Goal: Task Accomplishment & Management: Complete application form

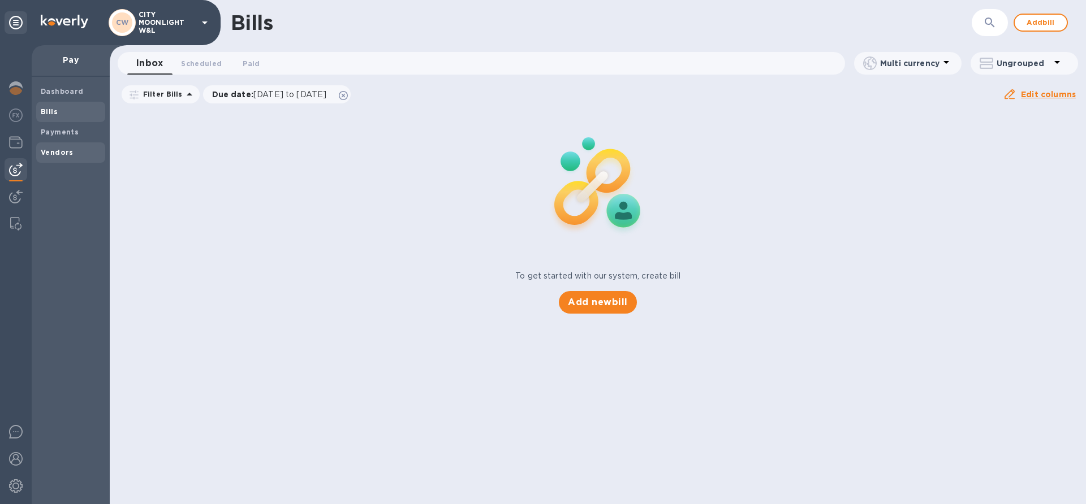
click at [51, 156] on b "Vendors" at bounding box center [57, 152] width 33 height 8
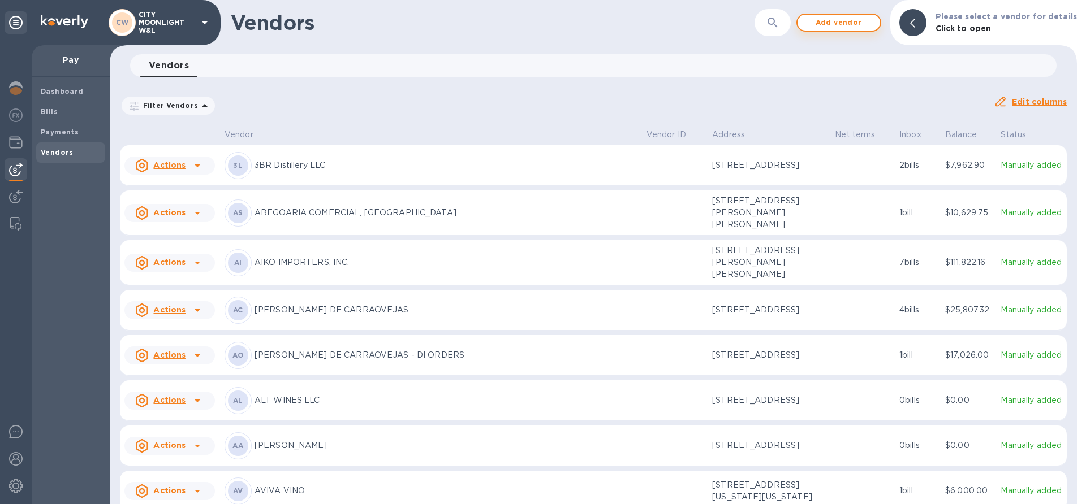
click at [839, 20] on span "Add vendor" at bounding box center [838, 23] width 64 height 14
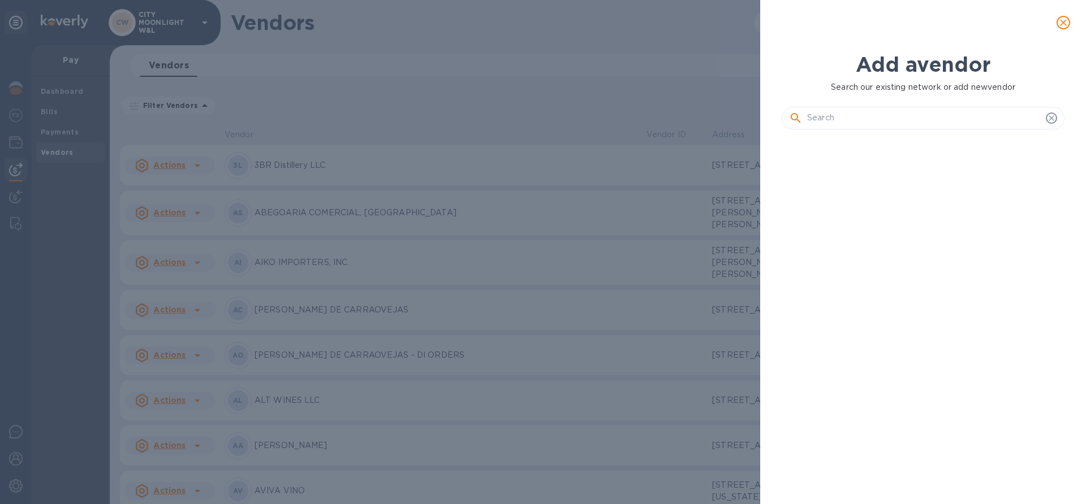
scroll to position [325, 287]
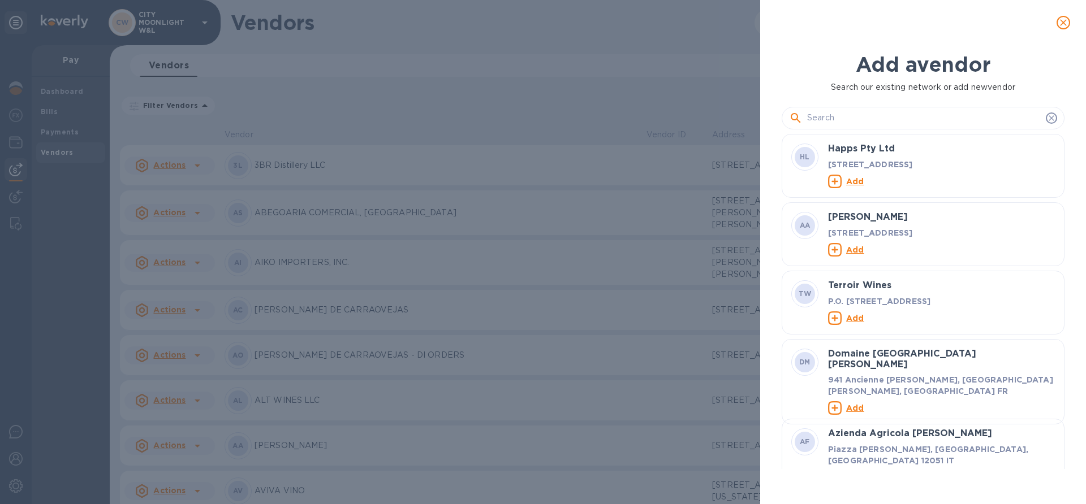
click at [847, 119] on input "text" at bounding box center [924, 118] width 234 height 17
paste input "USA Wine Imports"
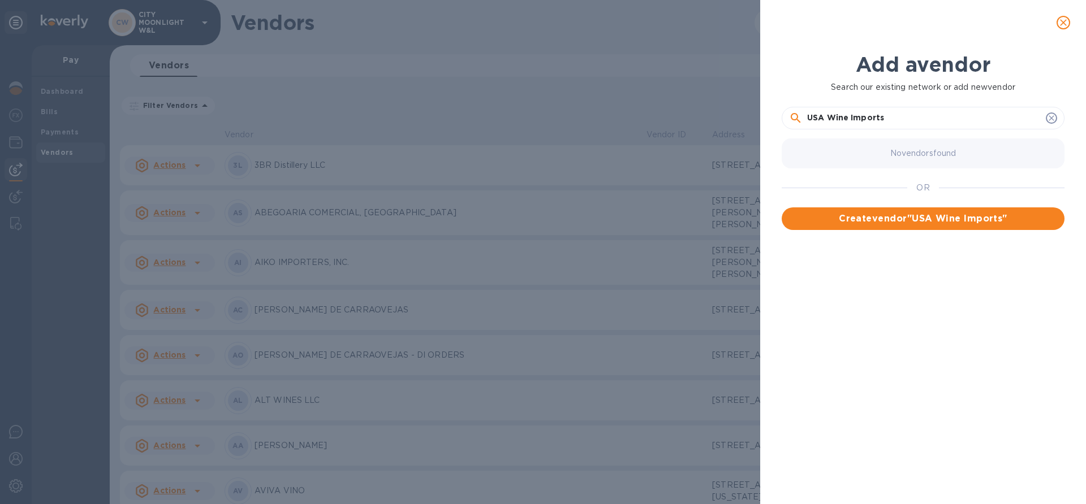
click at [848, 115] on input "USA Wine Imports" at bounding box center [924, 118] width 234 height 17
click at [892, 117] on input "USA Wine Imports" at bounding box center [924, 118] width 234 height 17
paste input "USA Wine Imports"
type input "USA Wine ImportsUSA Wine Imports"
click at [827, 51] on div "Add a vendor" at bounding box center [922, 64] width 287 height 29
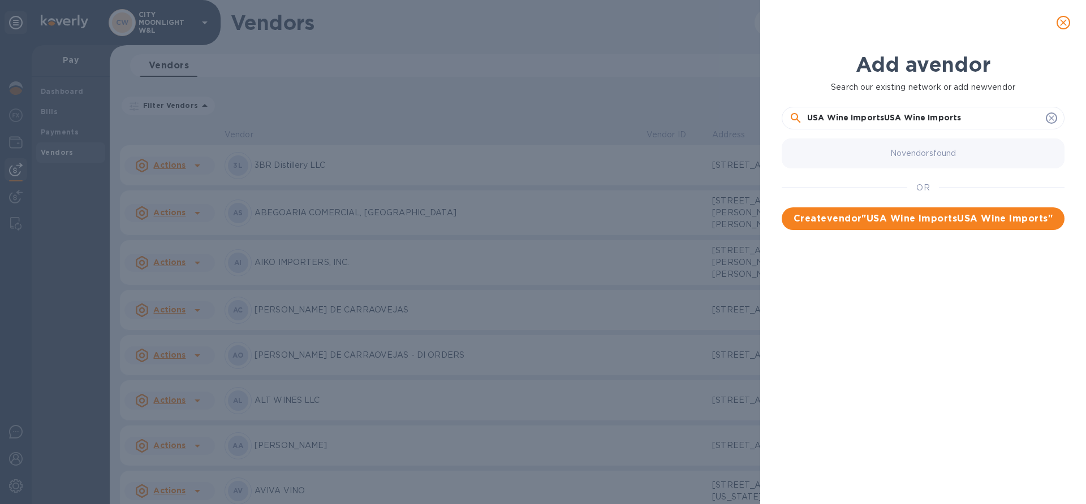
click at [1060, 27] on icon "close" at bounding box center [1063, 22] width 11 height 11
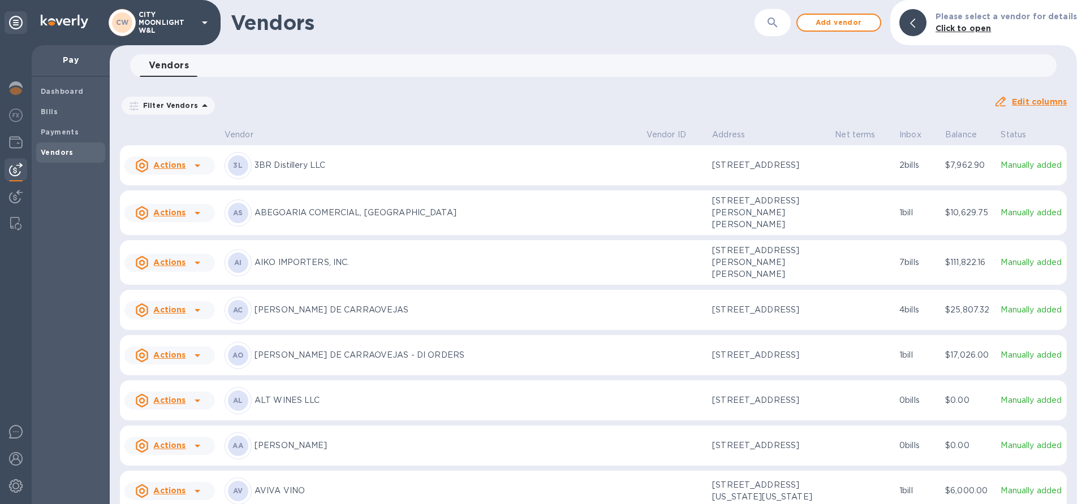
click at [1060, 27] on p "Click to open" at bounding box center [1005, 29] width 141 height 12
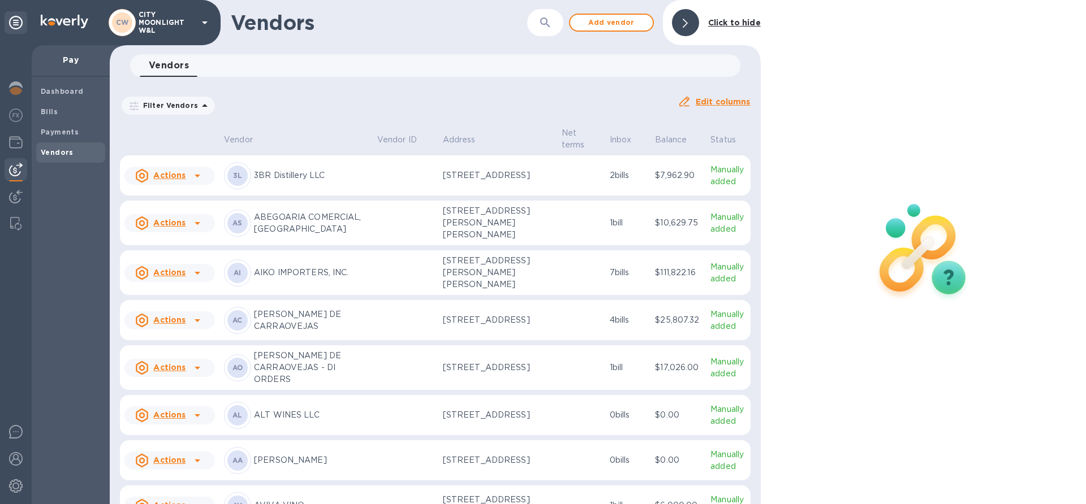
click at [1061, 22] on div at bounding box center [923, 252] width 325 height 504
click at [648, 69] on div "Vendors 0" at bounding box center [440, 65] width 601 height 23
click at [1067, 23] on div at bounding box center [923, 252] width 325 height 504
click at [613, 22] on span "Add vendor" at bounding box center [611, 23] width 64 height 14
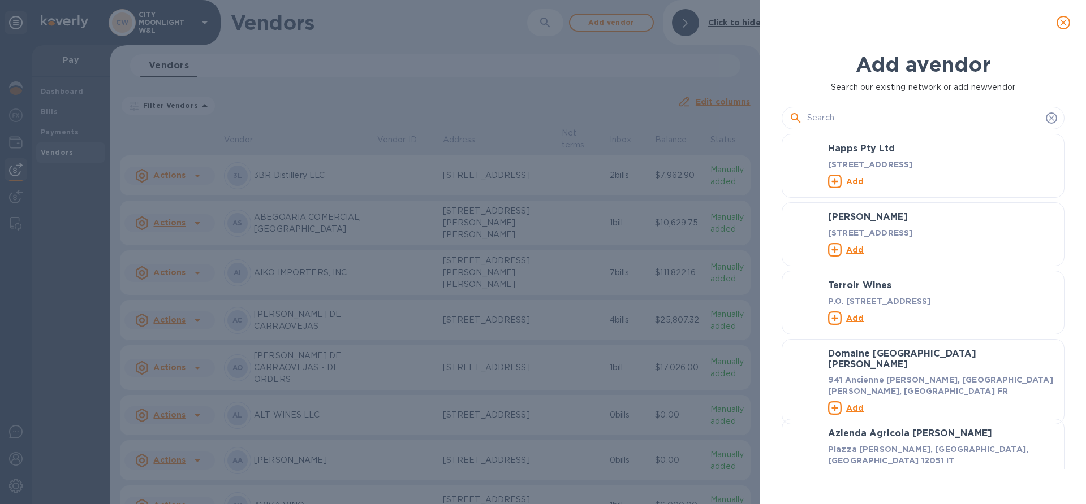
click at [856, 118] on input "text" at bounding box center [924, 118] width 234 height 17
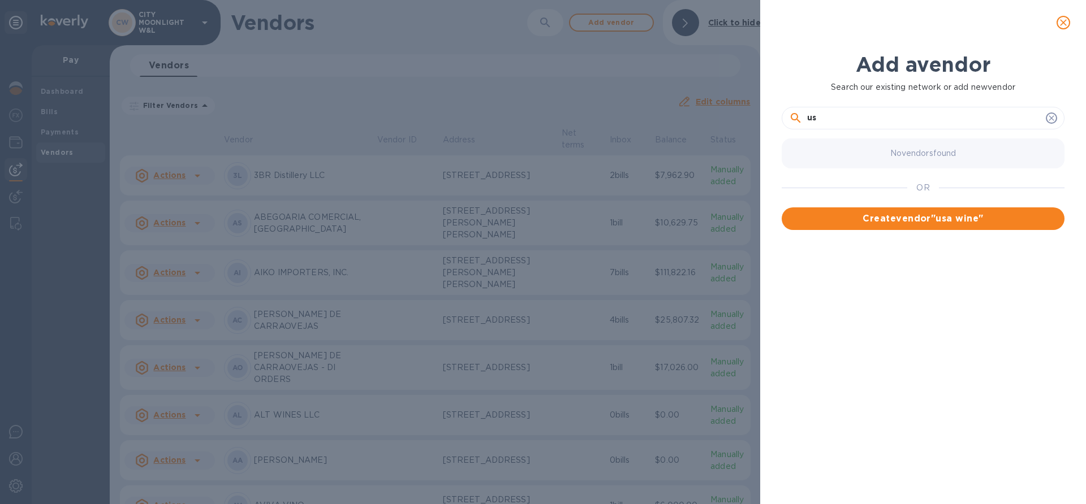
type input "u"
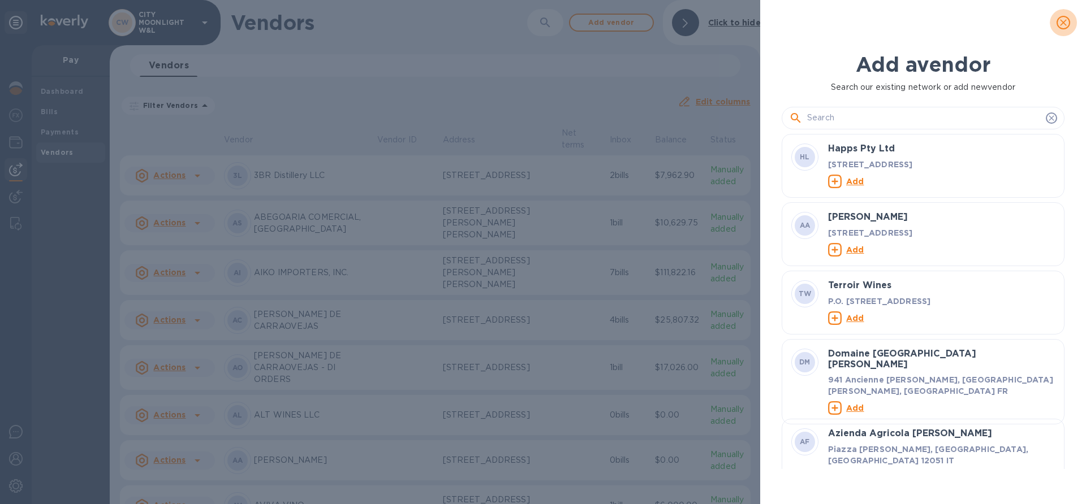
click at [1067, 23] on icon "close" at bounding box center [1063, 22] width 11 height 11
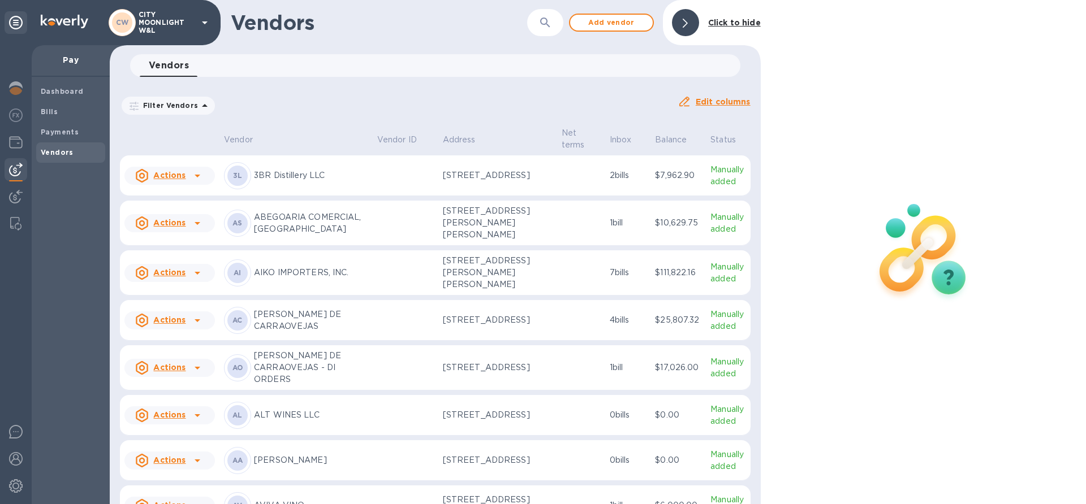
click at [684, 26] on icon at bounding box center [685, 23] width 5 height 9
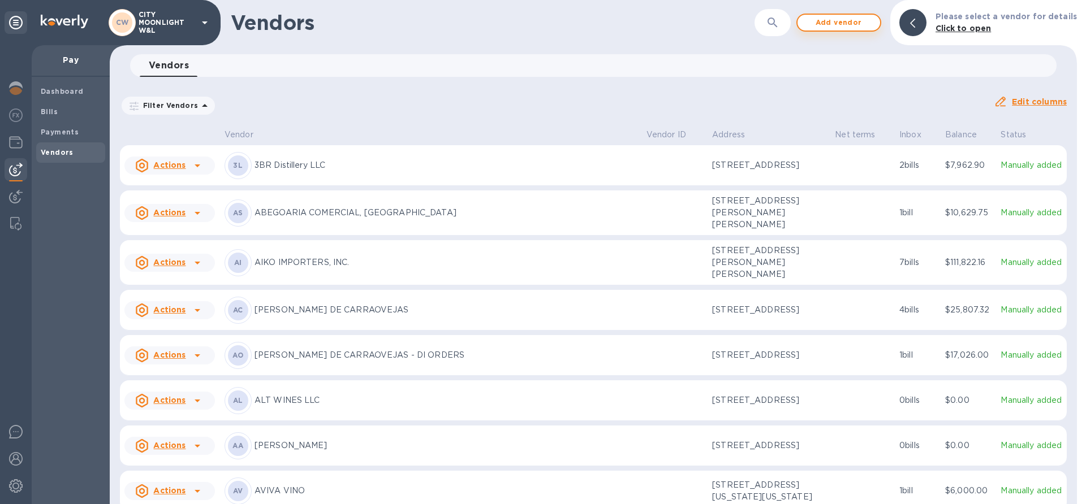
click at [832, 19] on span "Add vendor" at bounding box center [838, 23] width 64 height 14
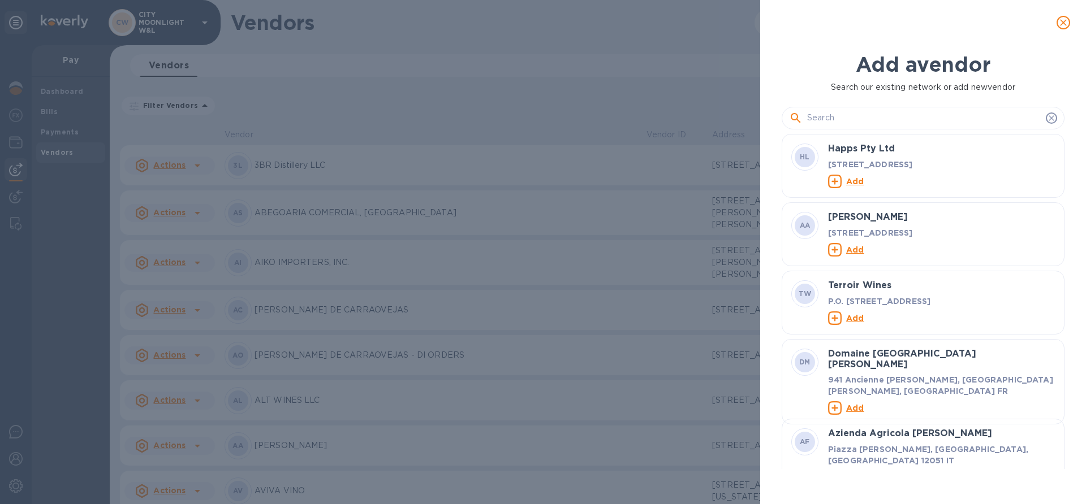
click at [832, 118] on input "text" at bounding box center [924, 118] width 234 height 17
paste input "USA Wine Imports"
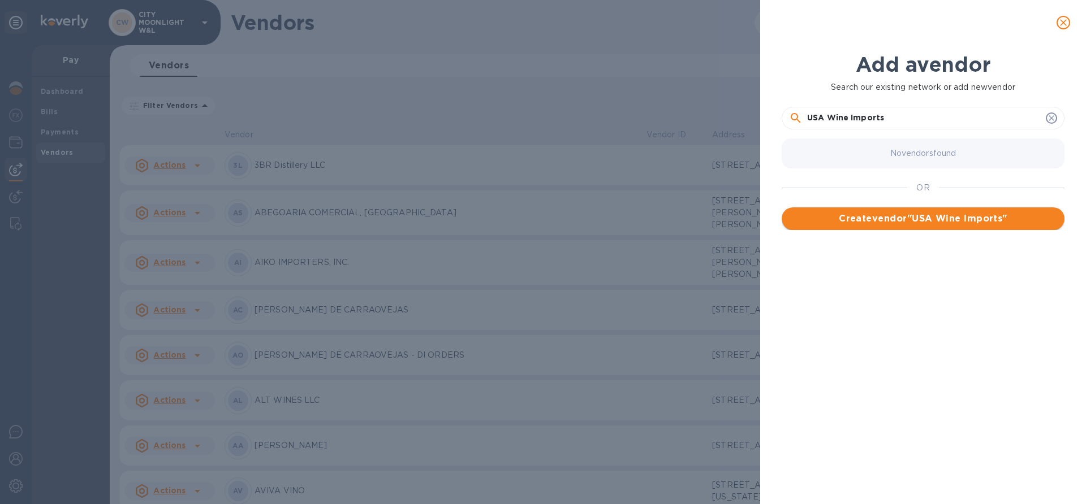
type input "USA Wine Imports"
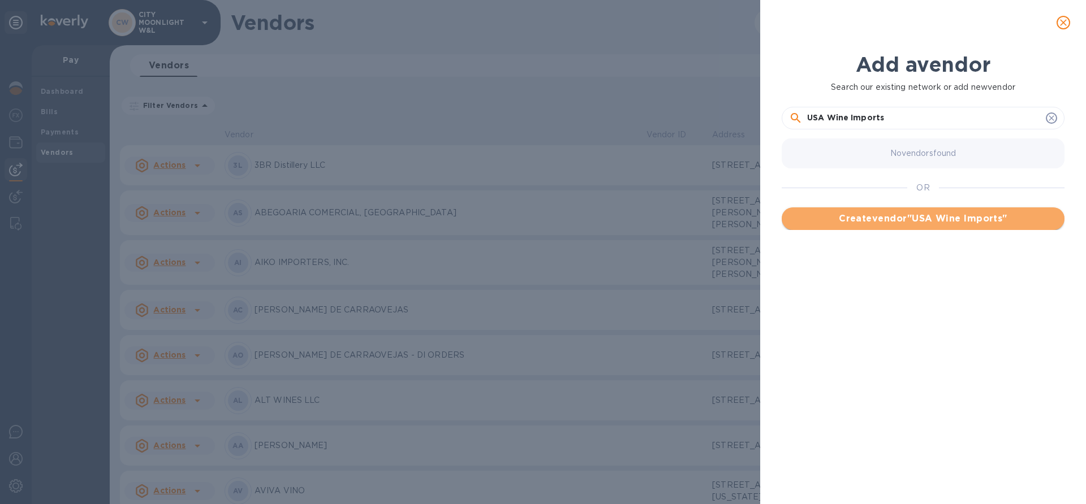
click at [927, 215] on span "Create vendor " USA Wine Imports "" at bounding box center [923, 219] width 265 height 14
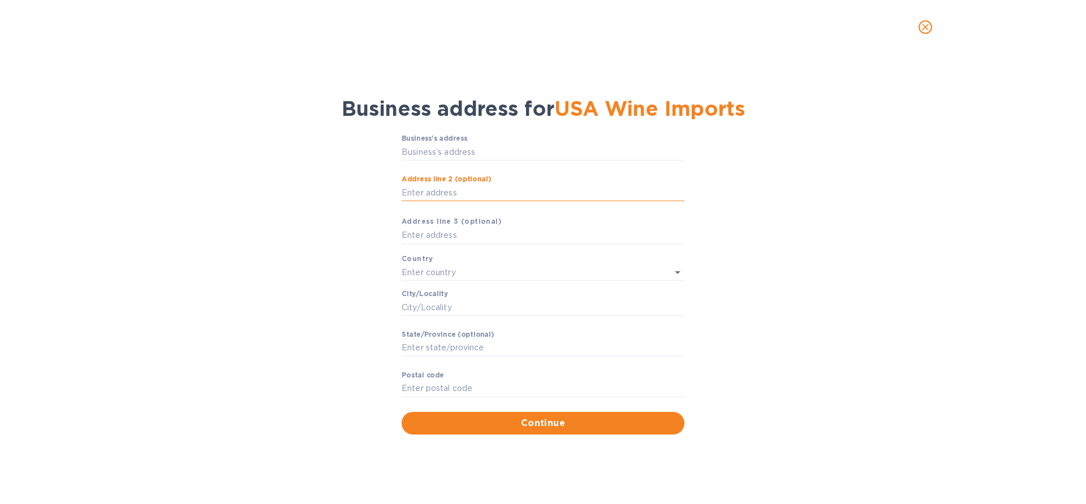
click at [460, 198] on input "Аddress line 2 (optional)" at bounding box center [543, 192] width 283 height 17
click at [436, 151] on input "Business’s аddress" at bounding box center [543, 152] width 283 height 17
paste input "[STREET_ADDRESS]"
type input "[STREET_ADDRESS]"
type input "[GEOGRAPHIC_DATA]"
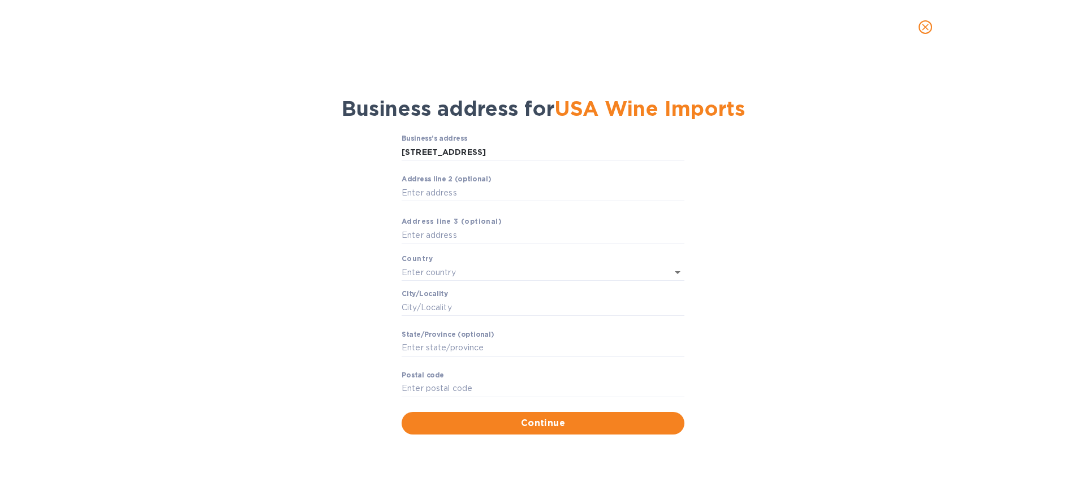
type input "Manhasset"
type input "NY"
type input "11030"
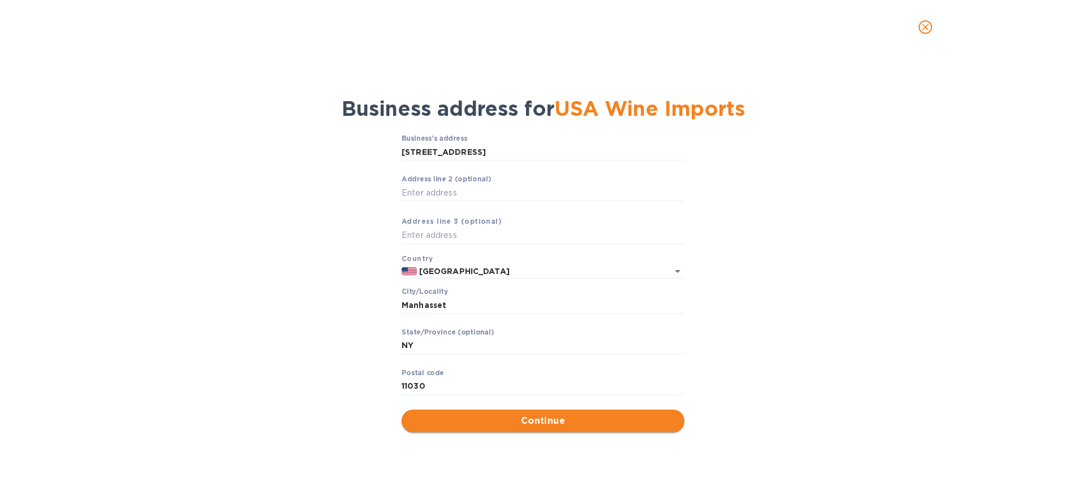
click at [479, 422] on span "Continue" at bounding box center [543, 422] width 265 height 14
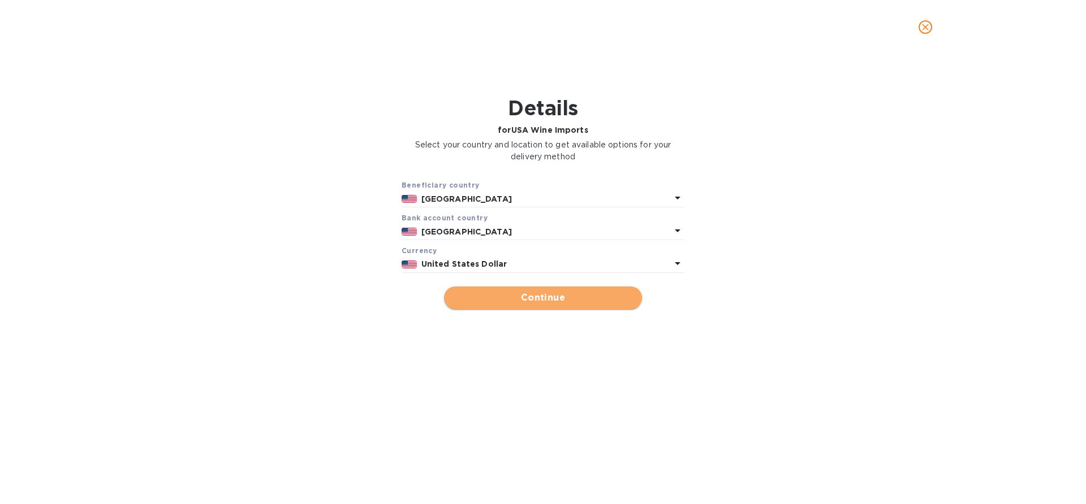
click at [550, 297] on span "Continue" at bounding box center [543, 298] width 180 height 14
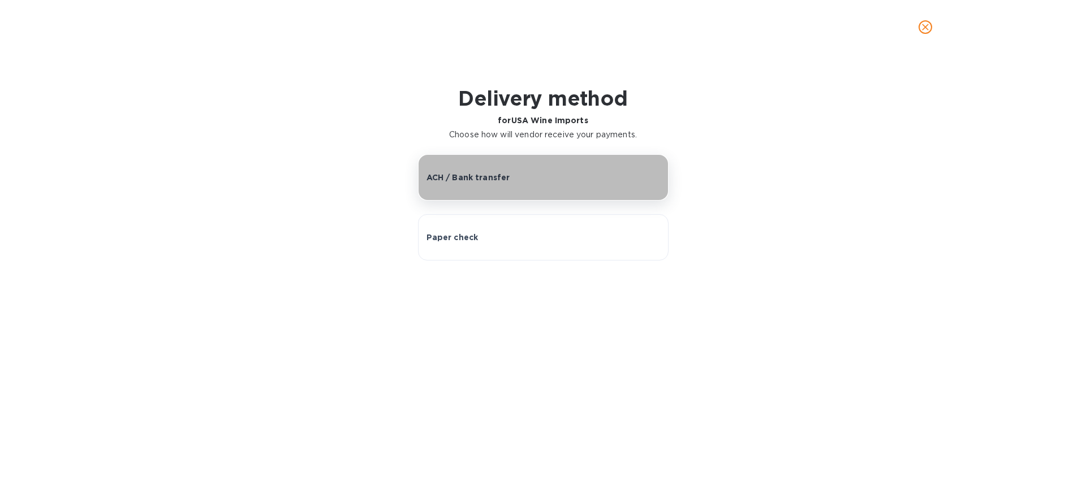
click at [512, 178] on div "ACH / Bank transfer" at bounding box center [543, 177] width 234 height 11
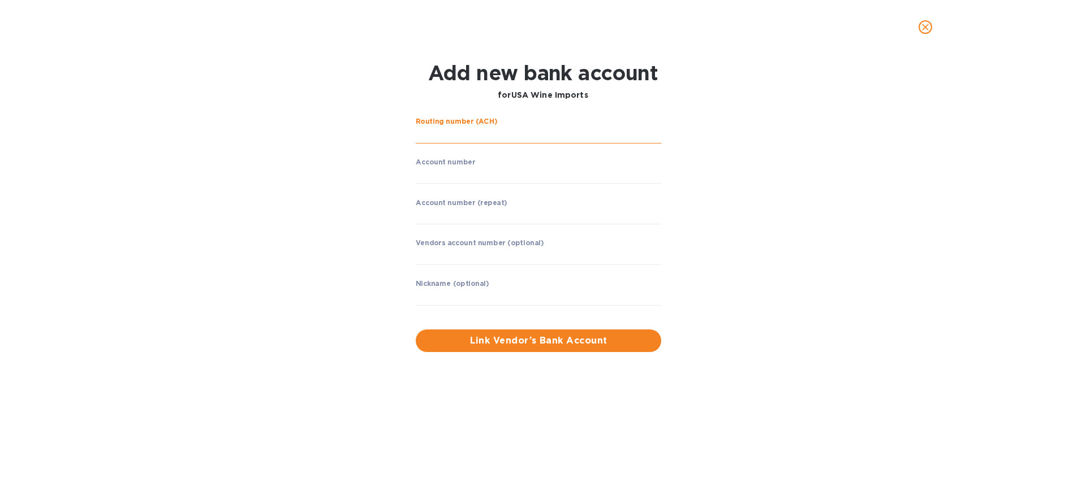
click at [479, 136] on input "string" at bounding box center [538, 135] width 245 height 17
type input "021000089"
click at [392, 159] on div "Routing number (ACH) CITIBANK NA Account number ​ Account number (repeat) ​ Ven…" at bounding box center [543, 235] width 704 height 248
click at [430, 180] on input "string" at bounding box center [538, 175] width 245 height 17
click at [426, 174] on input "string" at bounding box center [538, 175] width 245 height 17
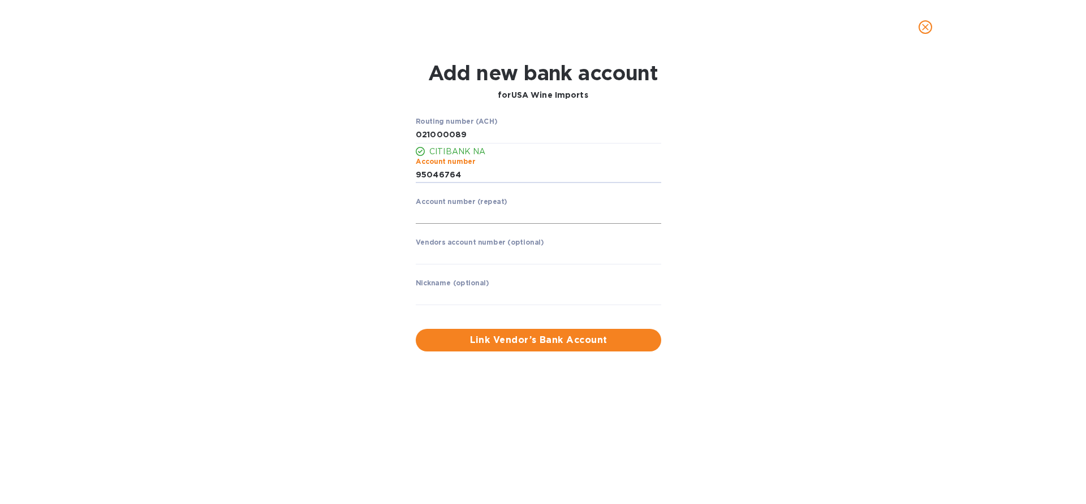
type input "95046764"
click at [430, 218] on input "string" at bounding box center [538, 215] width 245 height 17
type input "95046764"
click at [564, 260] on input "text" at bounding box center [538, 256] width 245 height 17
click at [498, 304] on input "text" at bounding box center [538, 296] width 245 height 17
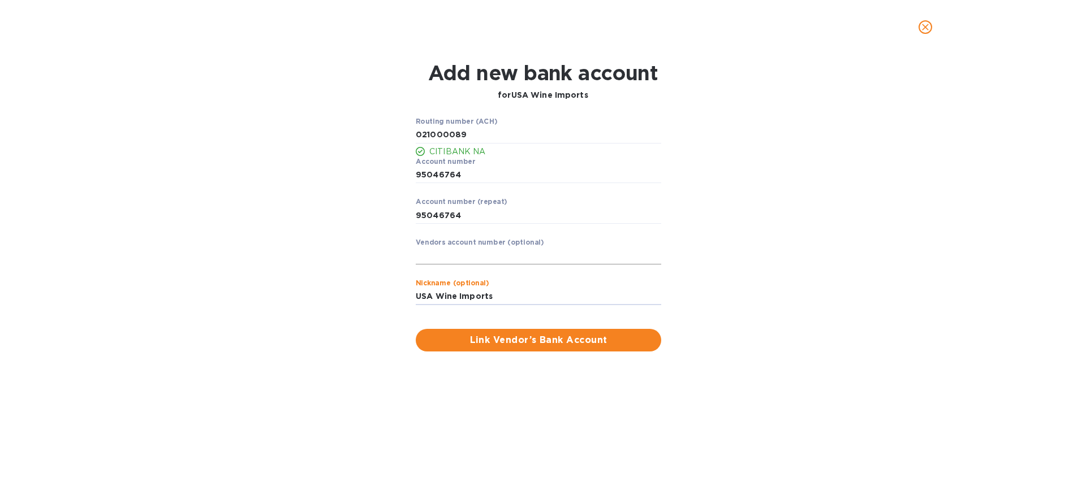
type input "USA Wine Imports"
click at [454, 256] on input "text" at bounding box center [538, 256] width 245 height 17
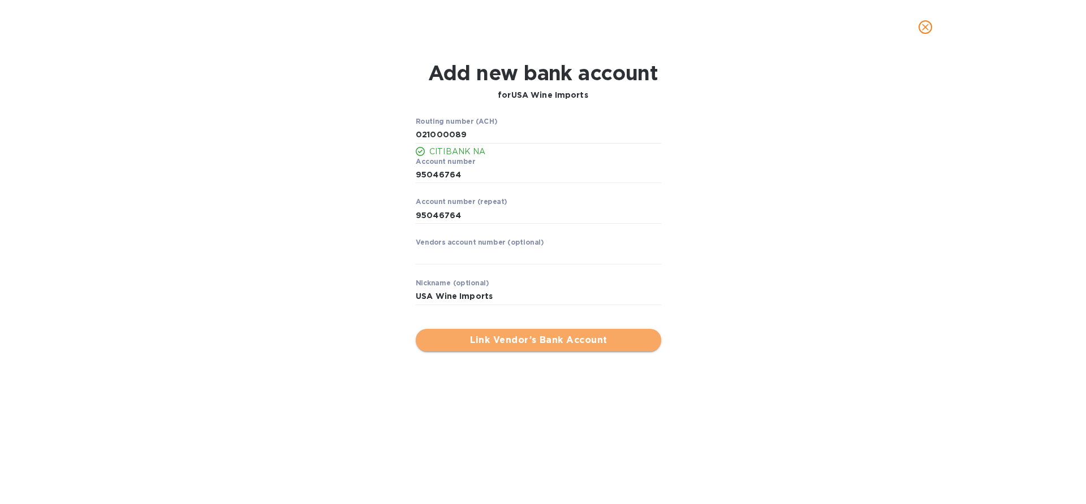
click at [500, 340] on span "Link Vendor’s Bank Account" at bounding box center [538, 341] width 227 height 14
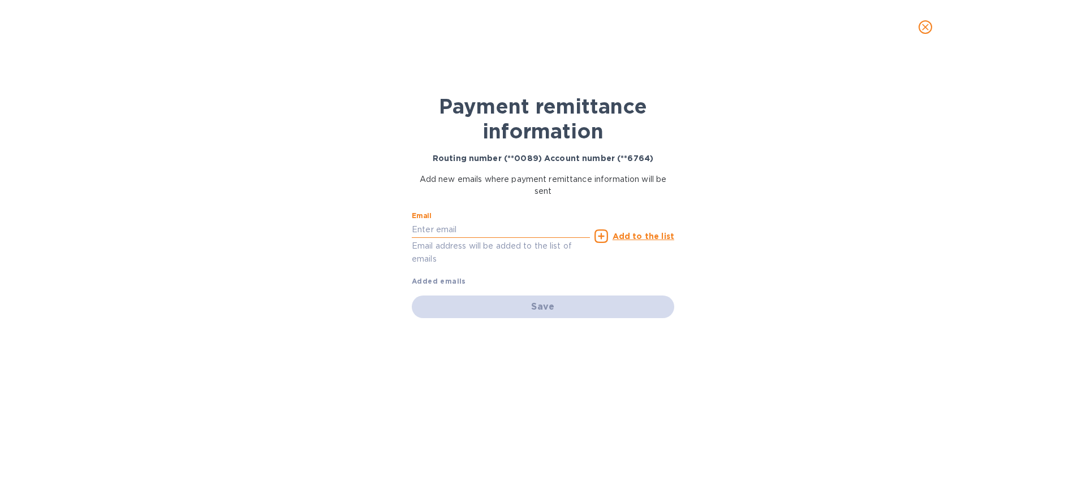
click at [464, 233] on input "text" at bounding box center [501, 229] width 178 height 17
click at [450, 227] on input "text" at bounding box center [501, 229] width 178 height 17
paste input "[PERSON_NAME][EMAIL_ADDRESS][DOMAIN_NAME]>"
type input "[PERSON_NAME][EMAIL_ADDRESS][DOMAIN_NAME]"
click at [643, 233] on u "Add to the list" at bounding box center [643, 236] width 62 height 9
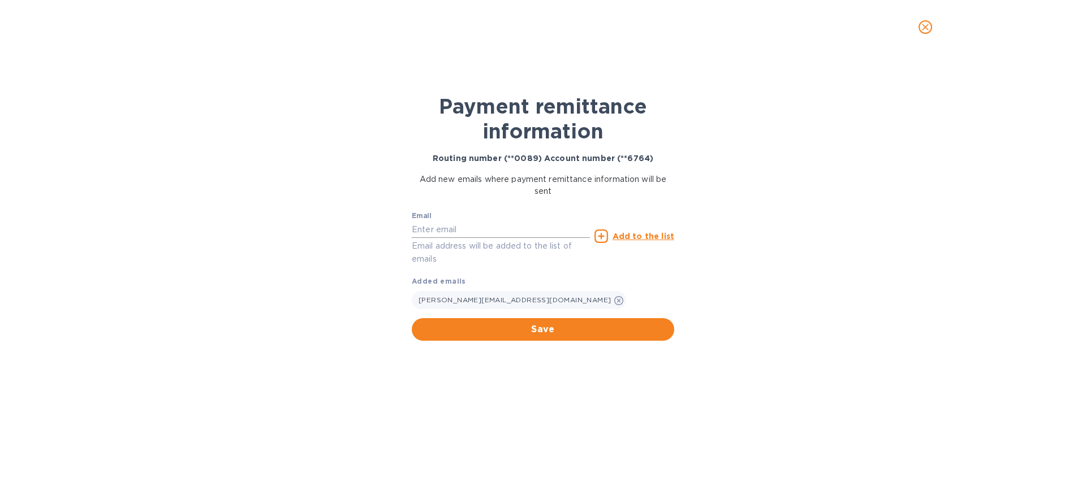
click at [492, 232] on input "text" at bounding box center [501, 229] width 178 height 17
type input "[EMAIL_ADDRESS][DOMAIN_NAME]"
click at [638, 232] on u "Add to the list" at bounding box center [643, 236] width 62 height 9
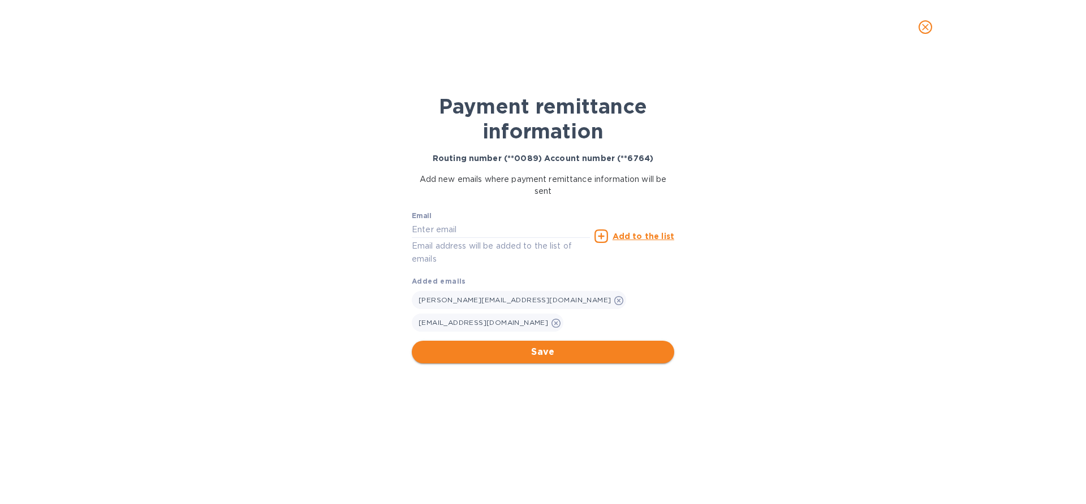
click at [503, 346] on span "Save" at bounding box center [543, 353] width 244 height 14
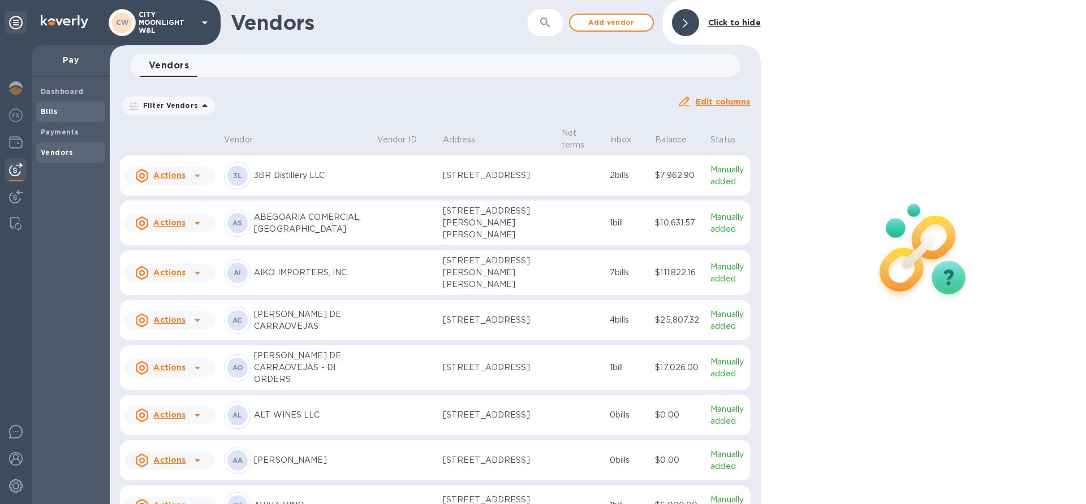
click at [40, 118] on div "Bills" at bounding box center [70, 112] width 69 height 20
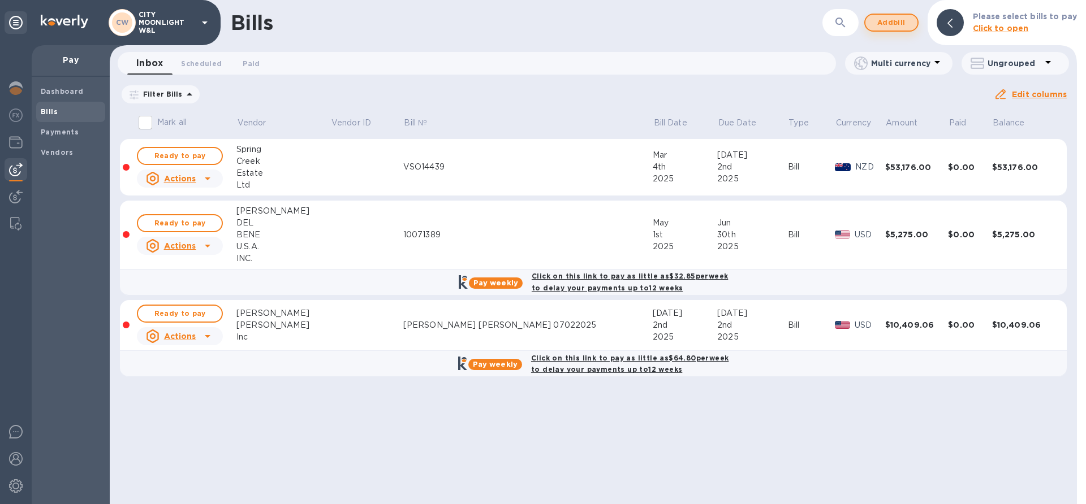
click at [889, 18] on span "Add bill" at bounding box center [891, 23] width 34 height 14
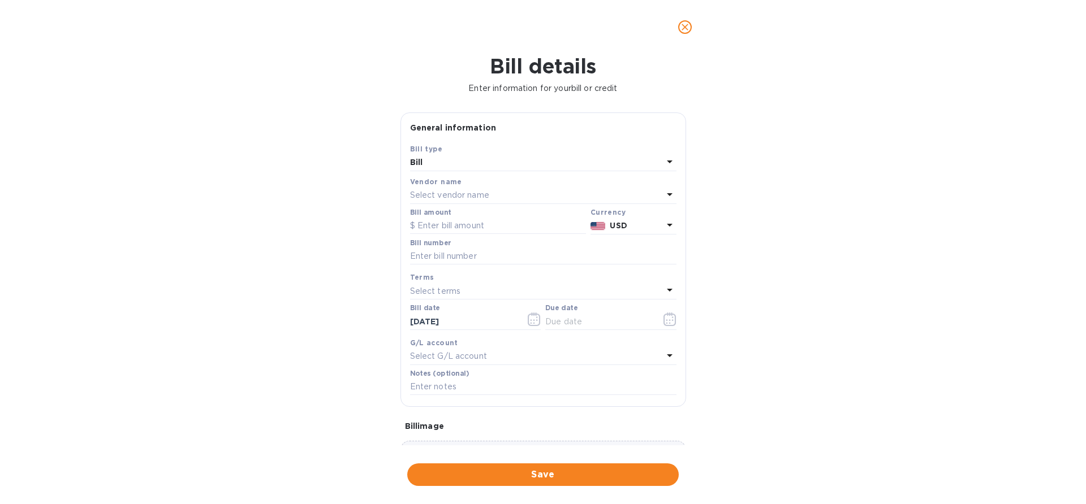
click at [450, 201] on p "Select vendor name" at bounding box center [449, 195] width 79 height 12
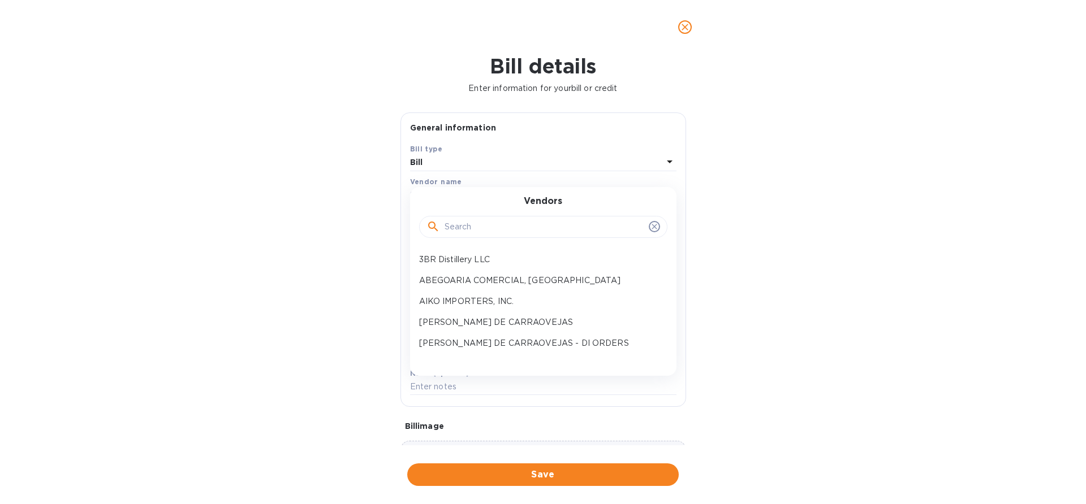
click at [452, 225] on input "text" at bounding box center [545, 227] width 200 height 17
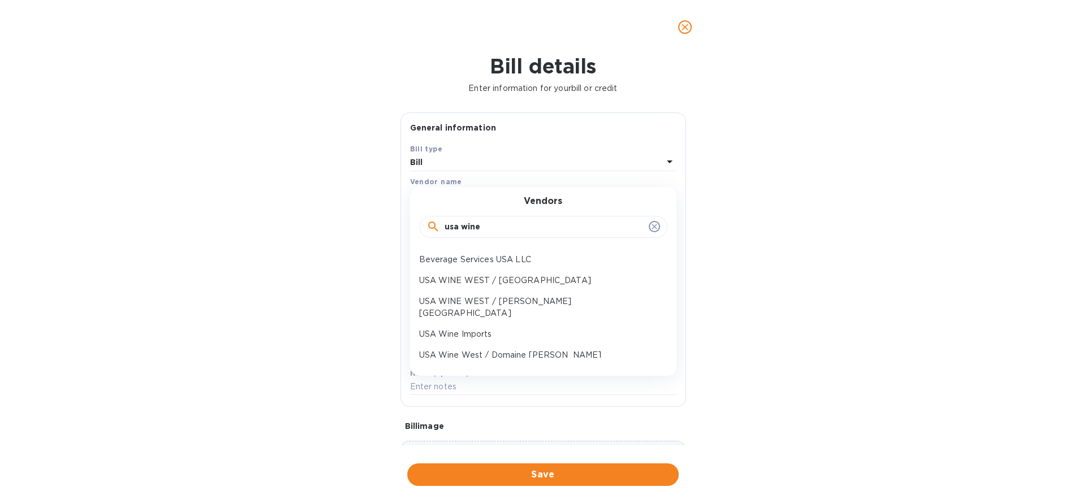
type input "usa wine"
click button "Save" at bounding box center [0, 0] width 0 height 0
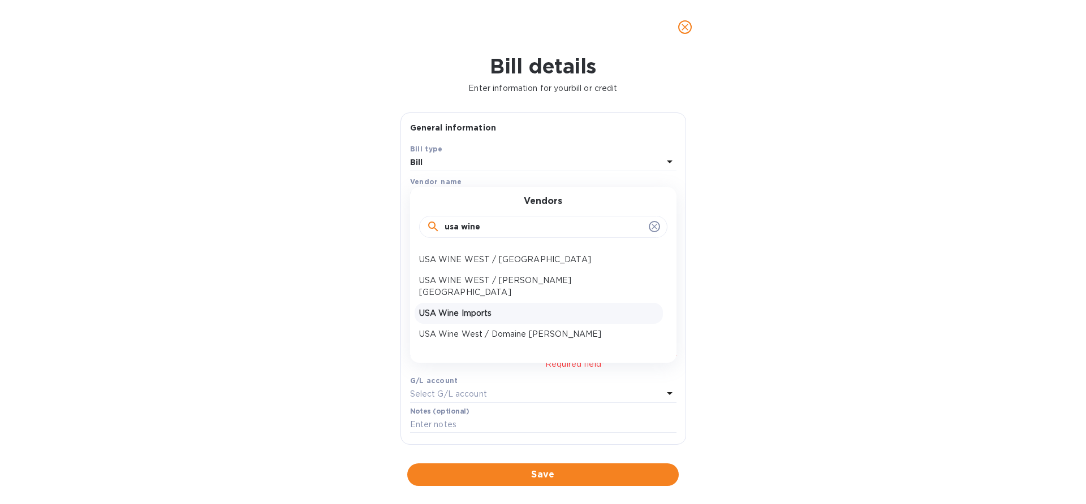
click at [459, 308] on p "USA Wine Imports" at bounding box center [538, 314] width 239 height 12
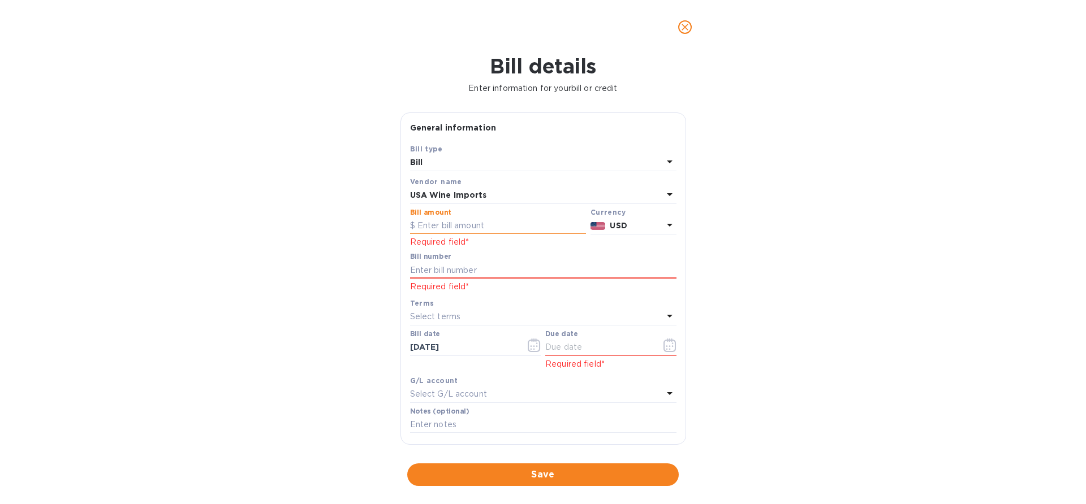
click at [477, 234] on input "text" at bounding box center [498, 226] width 176 height 17
type input "4,900"
click at [441, 269] on input "text" at bounding box center [543, 270] width 266 height 17
paste input "US1825058"
type input "US1825058"
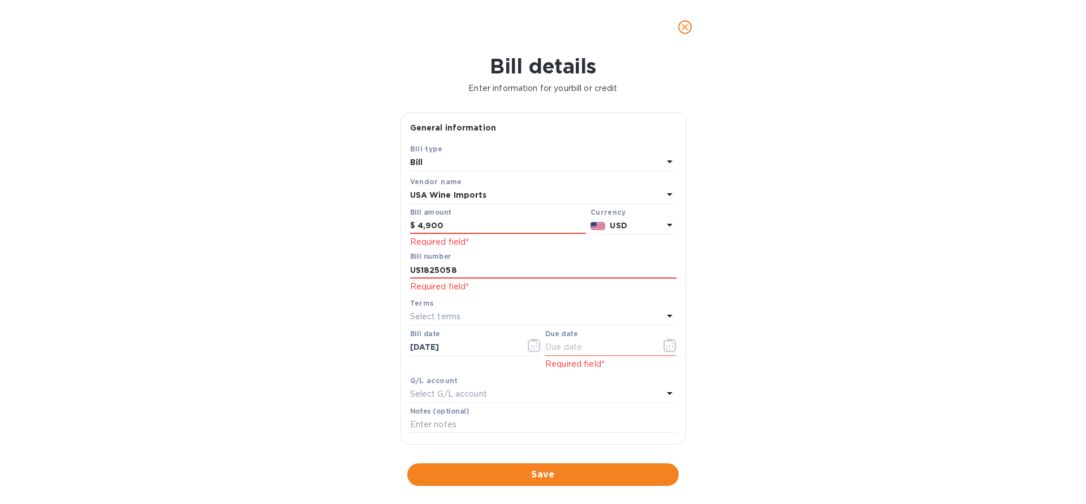
click at [471, 319] on div "Select terms" at bounding box center [536, 317] width 253 height 16
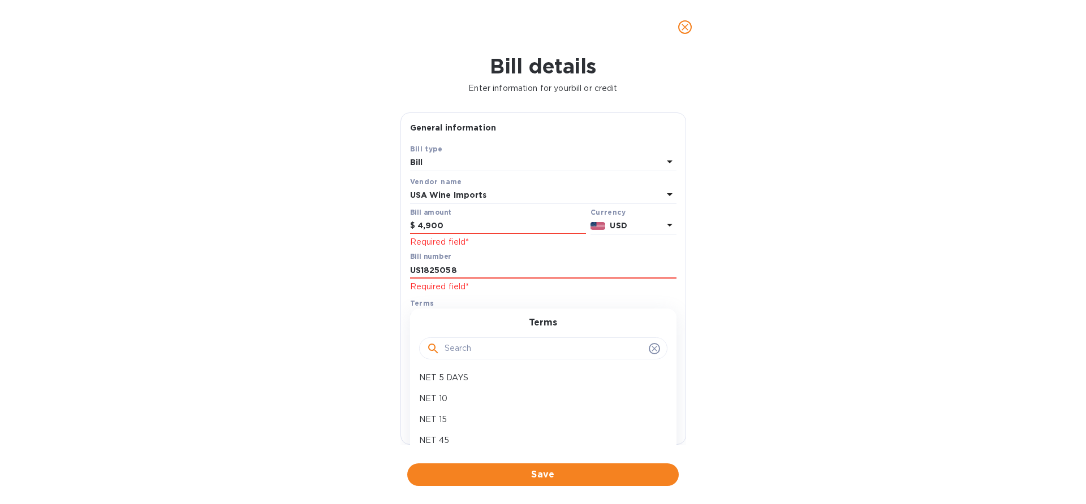
scroll to position [130, 0]
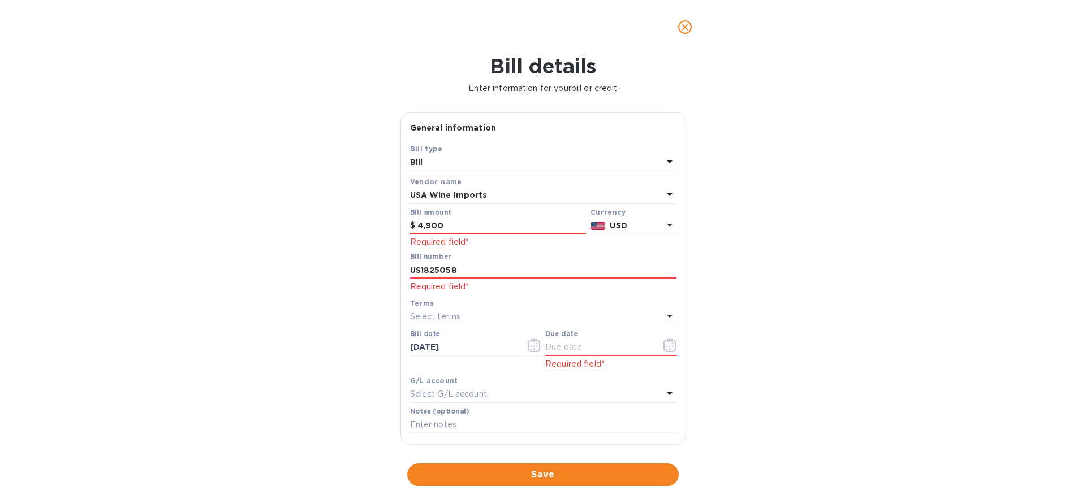
click at [260, 368] on div "Bill details Enter information for your bill or credit General information Save…" at bounding box center [543, 279] width 1086 height 450
drag, startPoint x: 422, startPoint y: 355, endPoint x: 377, endPoint y: 361, distance: 45.6
click at [377, 361] on div "Bill details Enter information for your bill or credit General information Save…" at bounding box center [543, 279] width 1086 height 450
paste input "5/15"
type input "[DATE]"
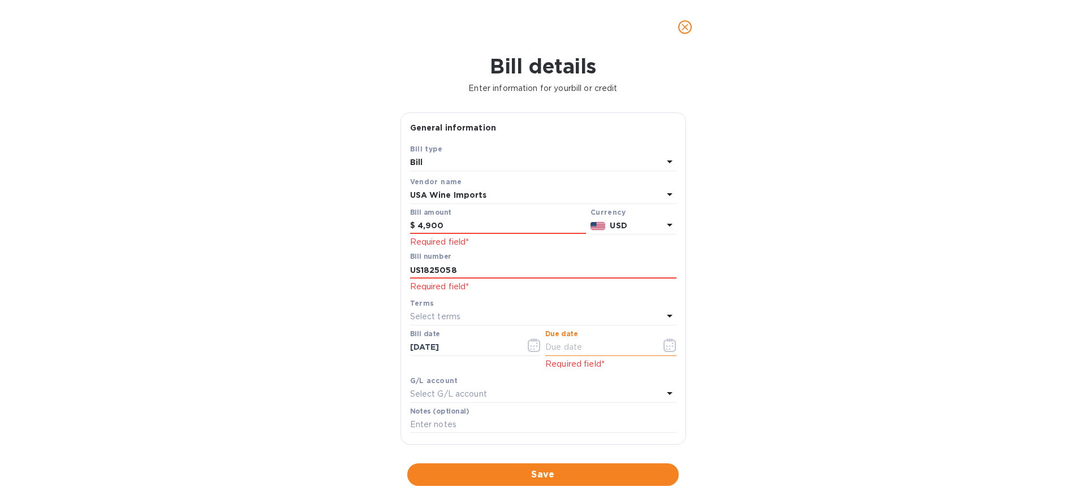
click at [596, 345] on input "text" at bounding box center [598, 347] width 107 height 17
paste input "[DATE]"
type input "[DATE]"
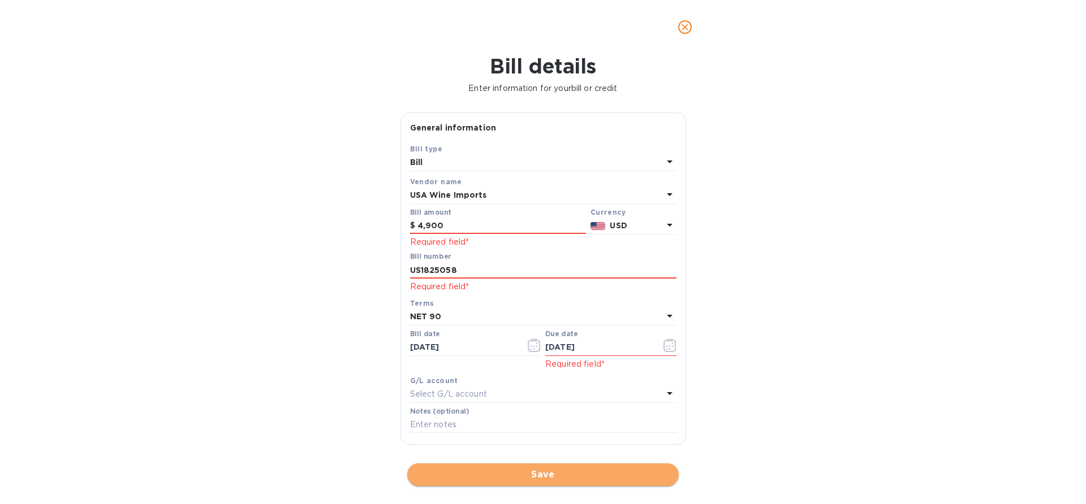
click at [468, 478] on span "Save" at bounding box center [542, 475] width 253 height 14
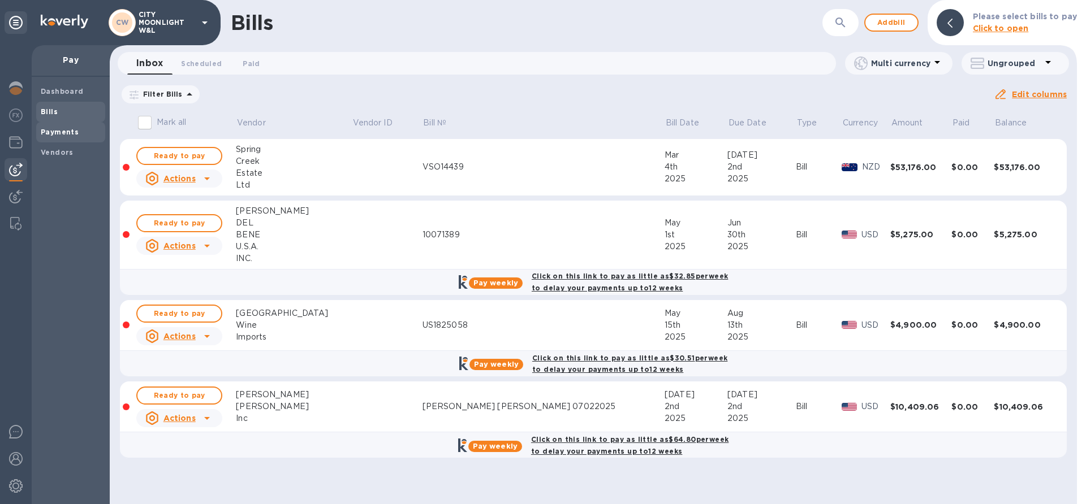
click at [62, 135] on b "Payments" at bounding box center [60, 132] width 38 height 8
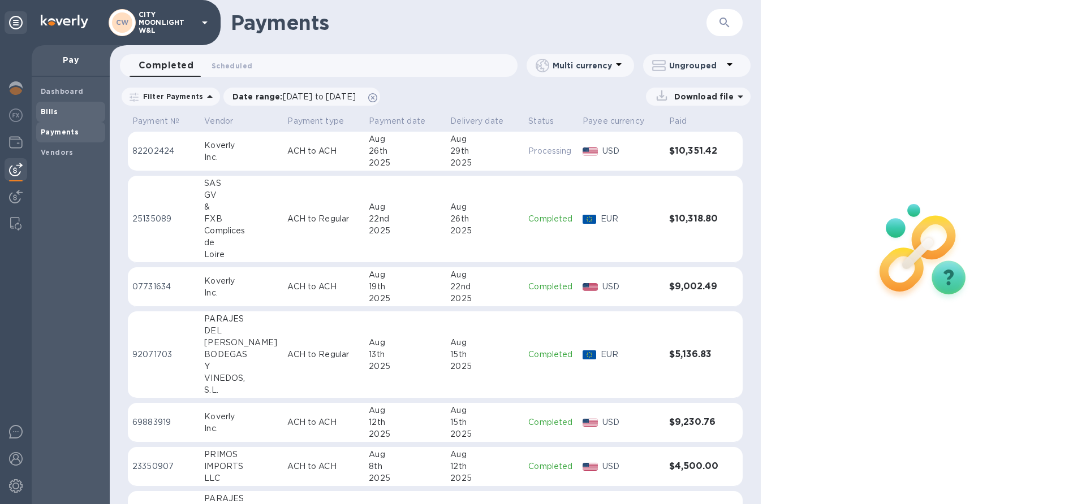
click at [59, 111] on span "Bills" at bounding box center [71, 111] width 60 height 11
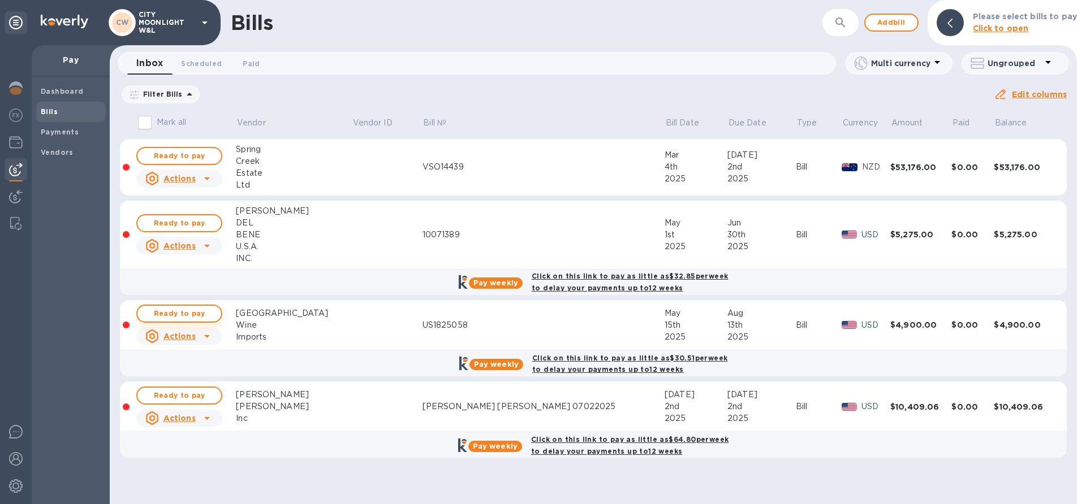
click at [193, 310] on span "Ready to pay" at bounding box center [179, 314] width 66 height 14
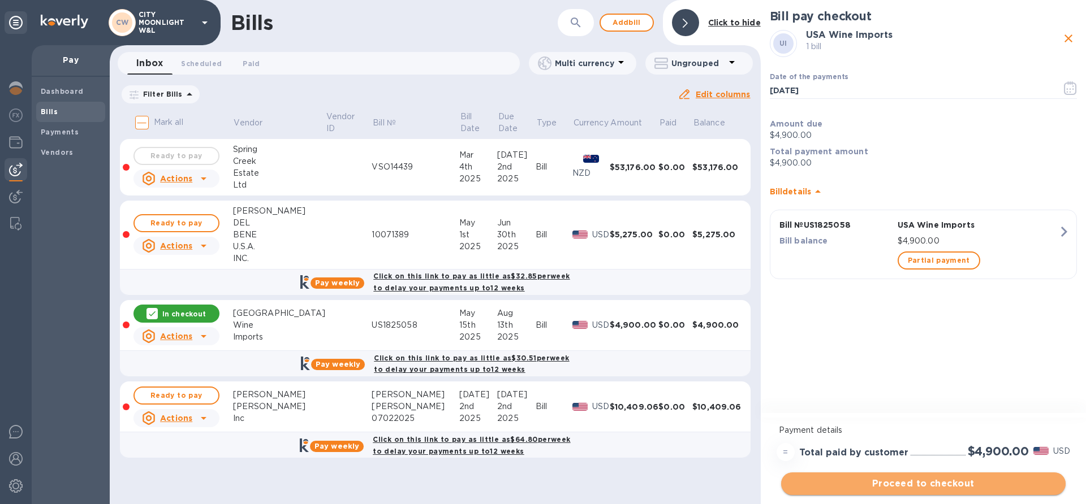
click at [894, 487] on span "Proceed to checkout" at bounding box center [923, 484] width 266 height 14
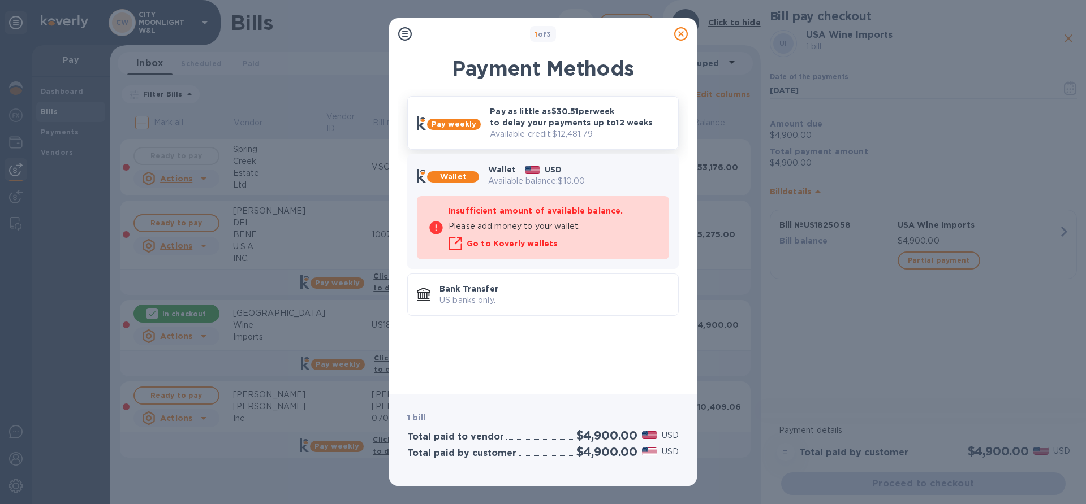
click at [555, 129] on p "Available credit: $12,481.79" at bounding box center [579, 134] width 179 height 12
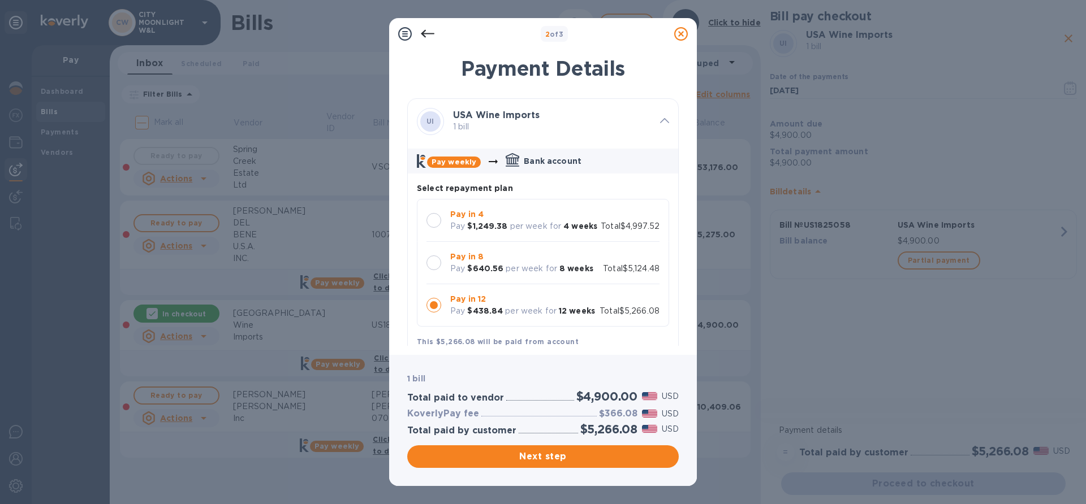
click at [455, 271] on p "Pay" at bounding box center [457, 269] width 15 height 12
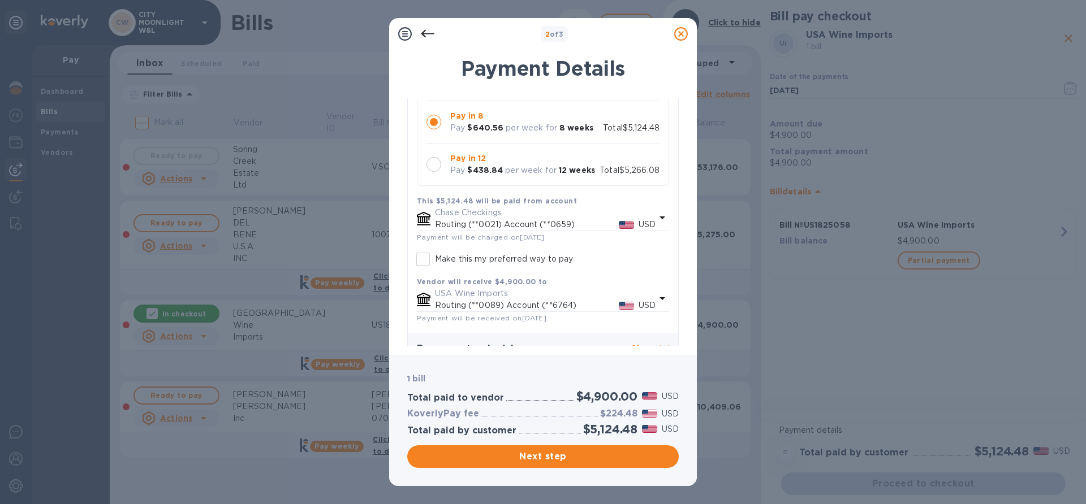
scroll to position [161, 0]
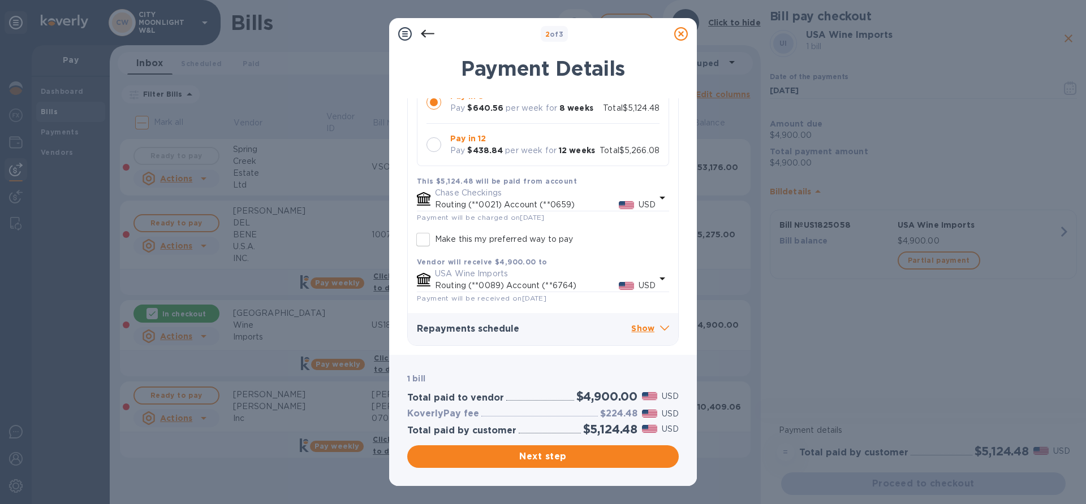
click at [643, 327] on p "Show" at bounding box center [650, 329] width 38 height 14
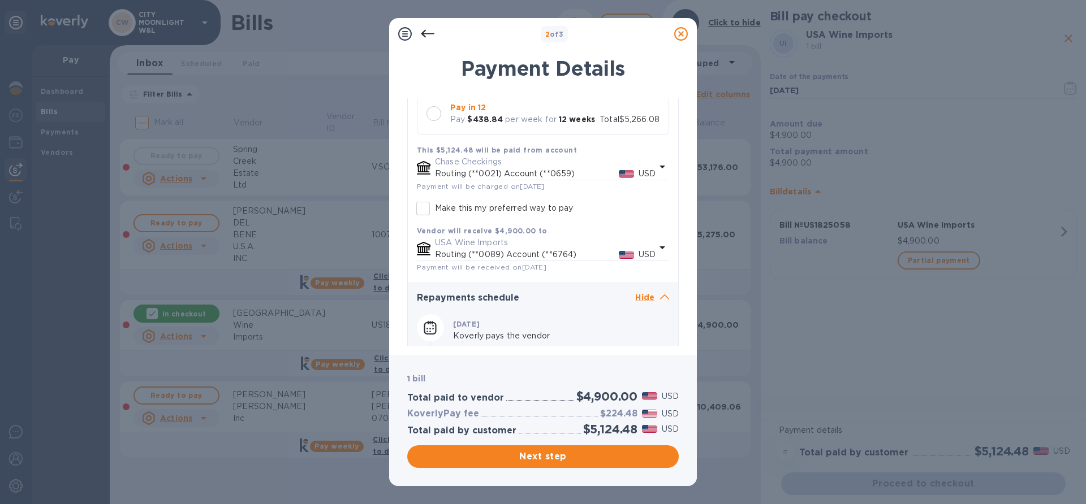
scroll to position [192, 0]
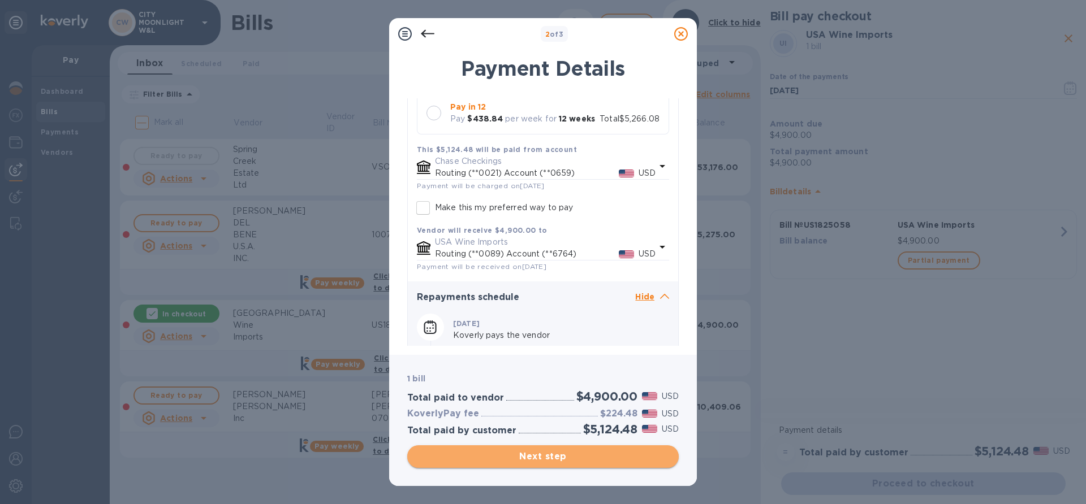
click at [520, 460] on span "Next step" at bounding box center [542, 457] width 253 height 14
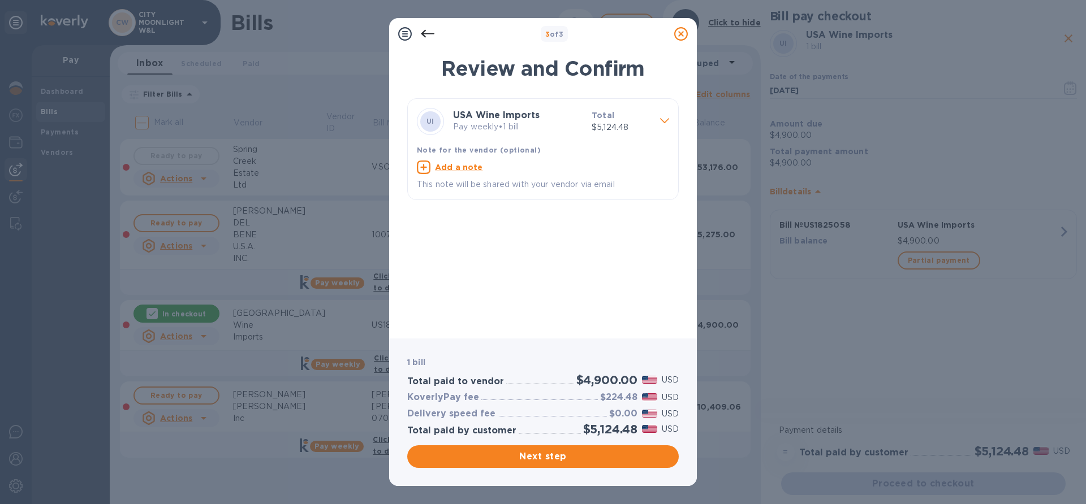
click at [430, 37] on icon at bounding box center [428, 34] width 14 height 14
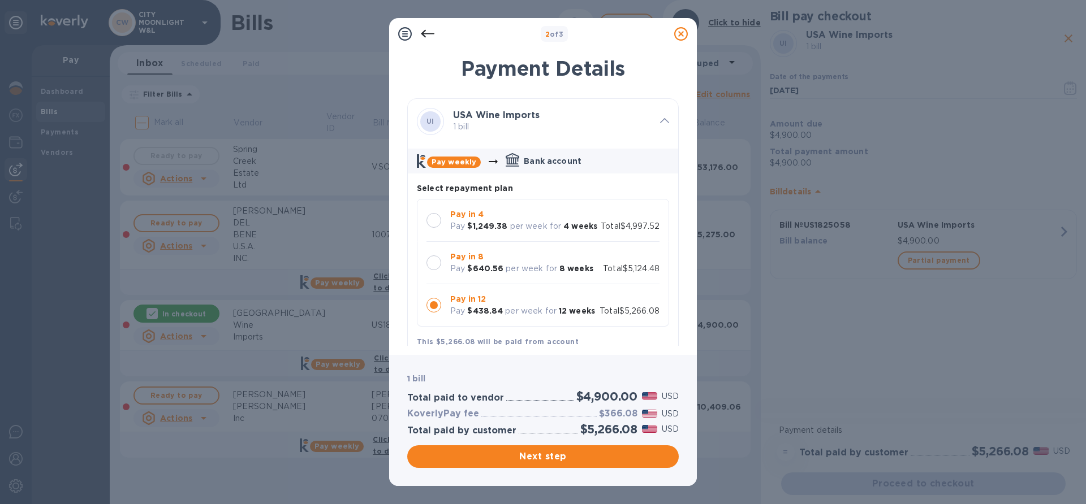
click at [542, 162] on p "Bank account" at bounding box center [553, 161] width 58 height 11
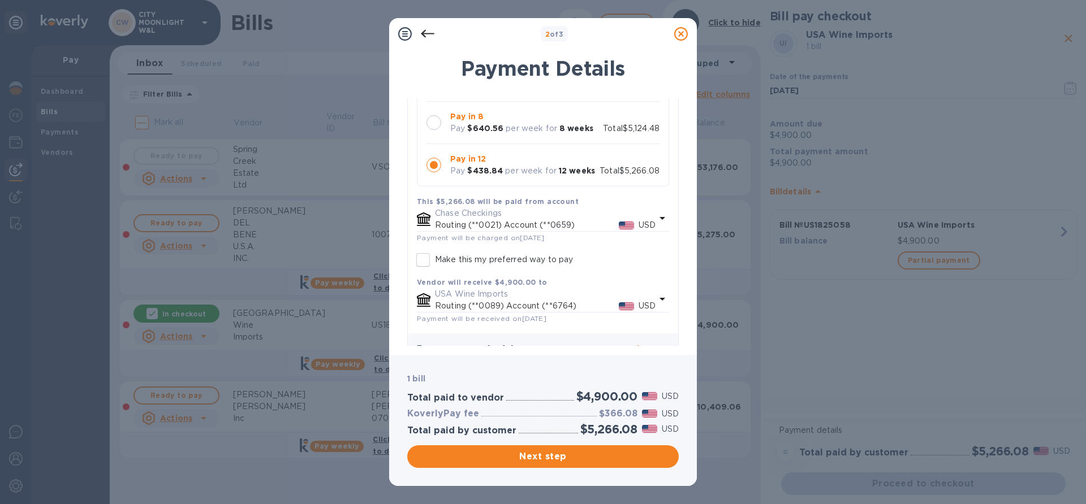
scroll to position [161, 0]
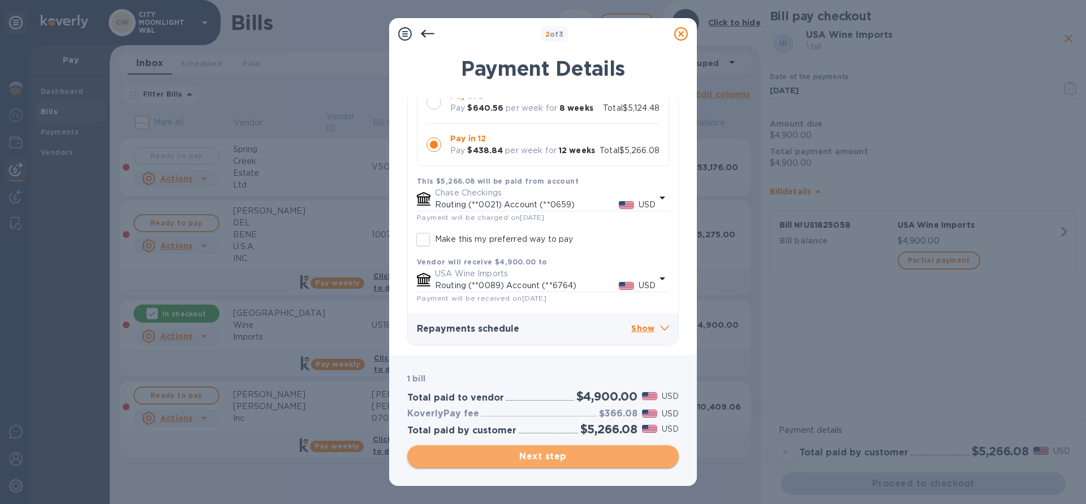
click at [536, 452] on span "Next step" at bounding box center [542, 457] width 253 height 14
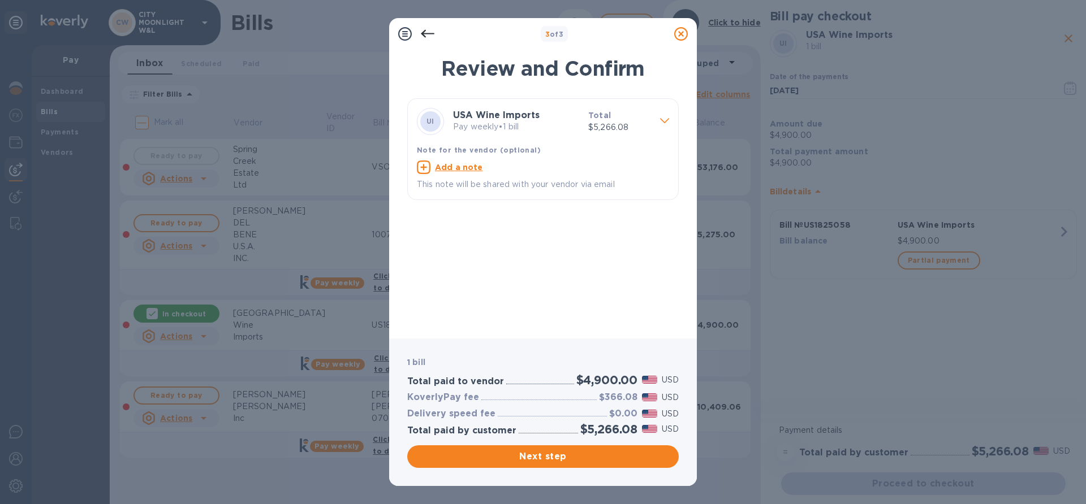
click at [426, 31] on icon at bounding box center [428, 34] width 14 height 14
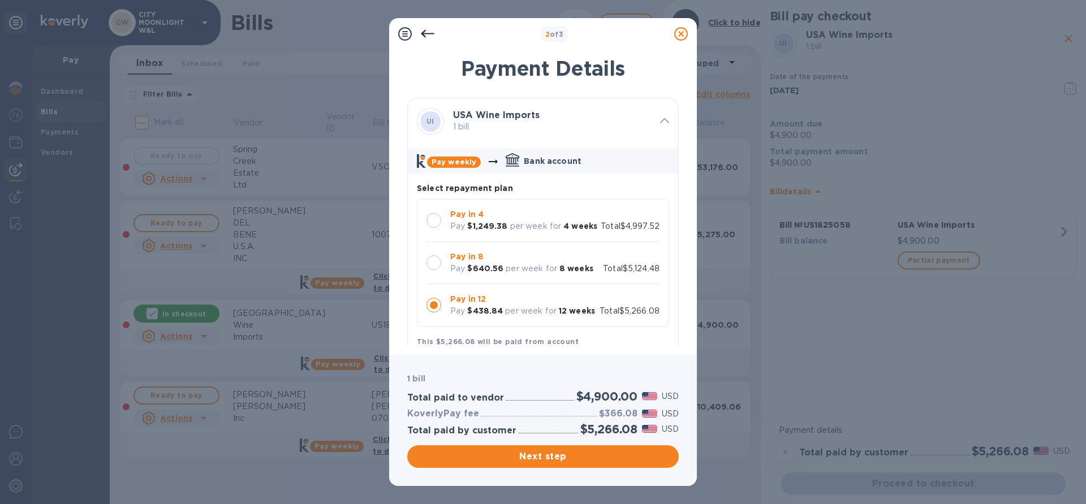
click at [437, 219] on div at bounding box center [433, 220] width 15 height 15
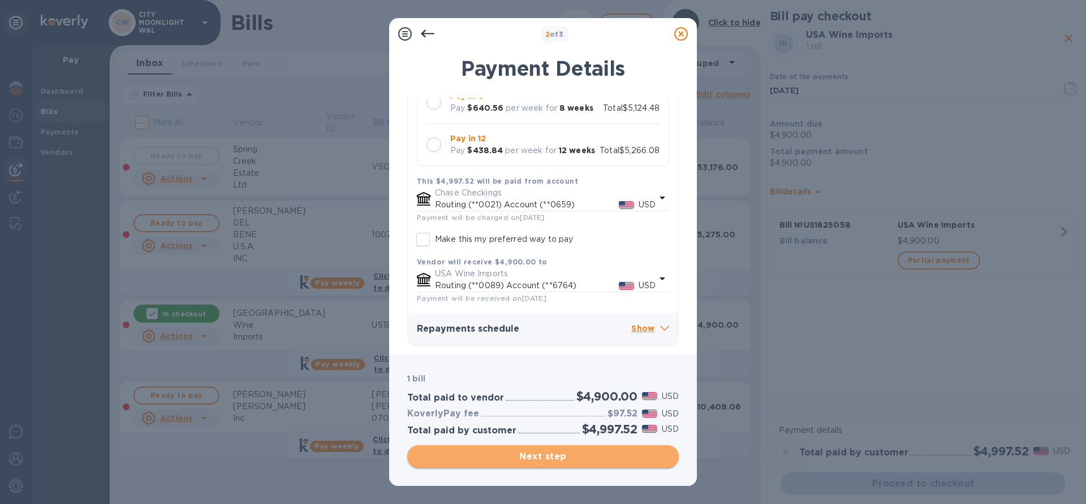
click at [512, 463] on span "Next step" at bounding box center [542, 457] width 253 height 14
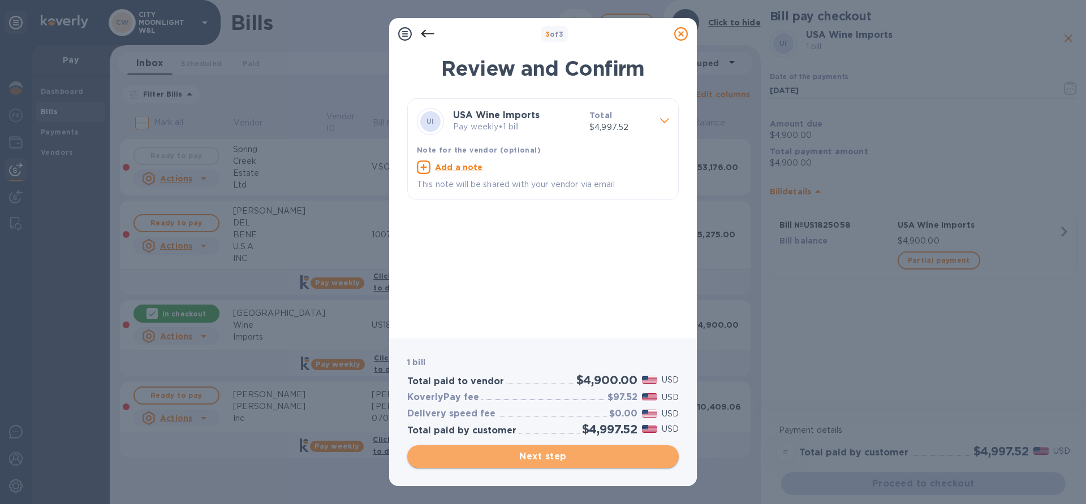
click at [480, 452] on span "Next step" at bounding box center [542, 457] width 253 height 14
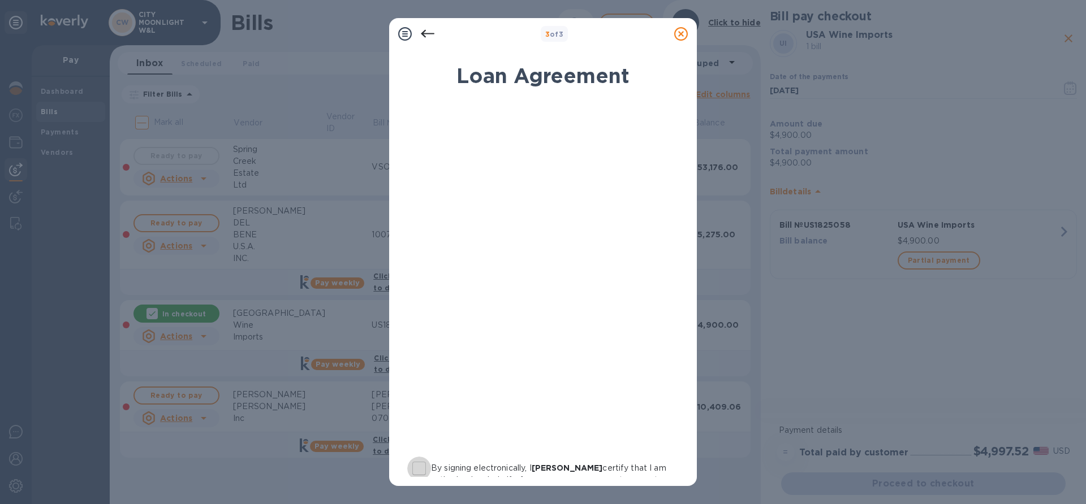
click at [419, 471] on input "By signing electronically, I [PERSON_NAME] certify that I am authorized on beha…" at bounding box center [419, 469] width 24 height 24
checkbox input "true"
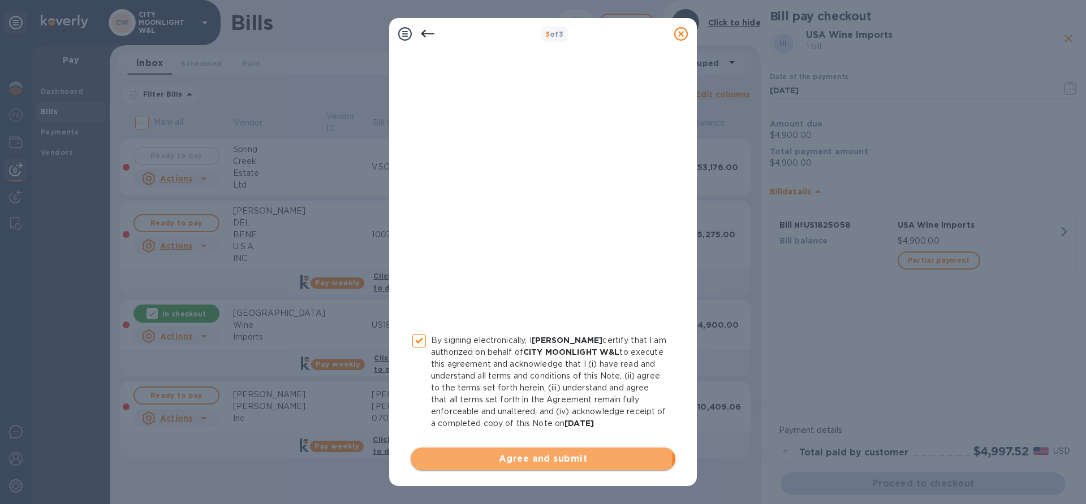
click at [524, 454] on span "Agree and submit" at bounding box center [543, 459] width 247 height 14
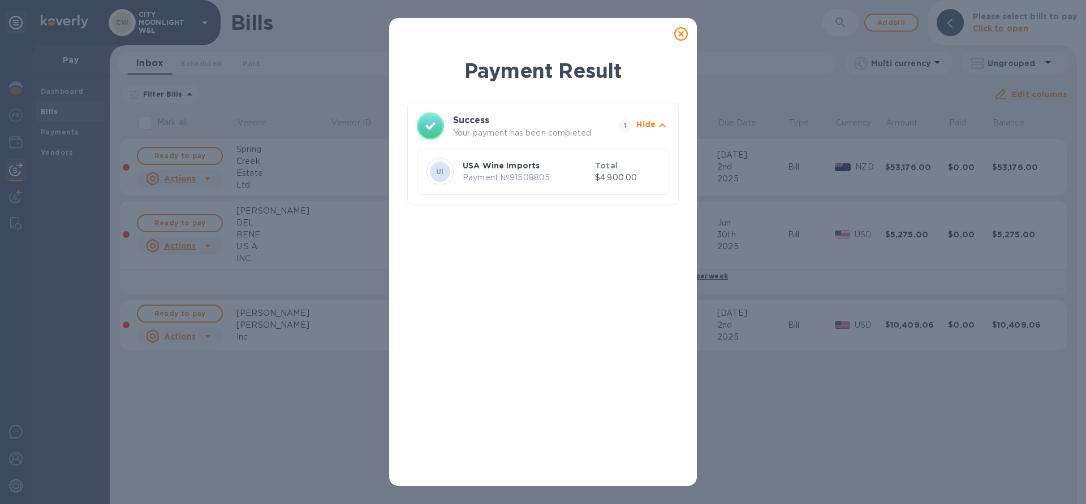
click at [678, 36] on icon at bounding box center [681, 34] width 14 height 14
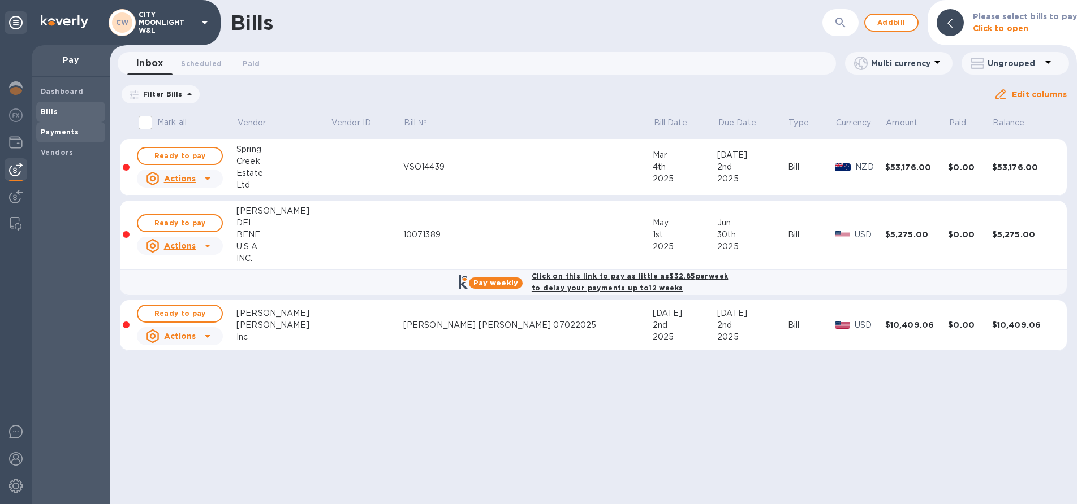
click at [64, 131] on b "Payments" at bounding box center [60, 132] width 38 height 8
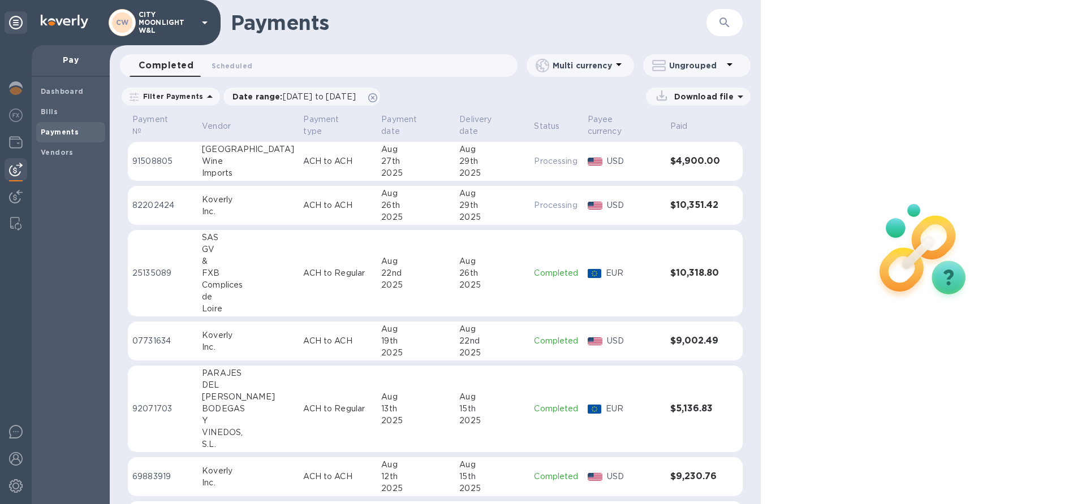
click at [257, 154] on td "USA Wine Imports" at bounding box center [247, 162] width 101 height 40
